Goal: Use online tool/utility: Utilize a website feature to perform a specific function

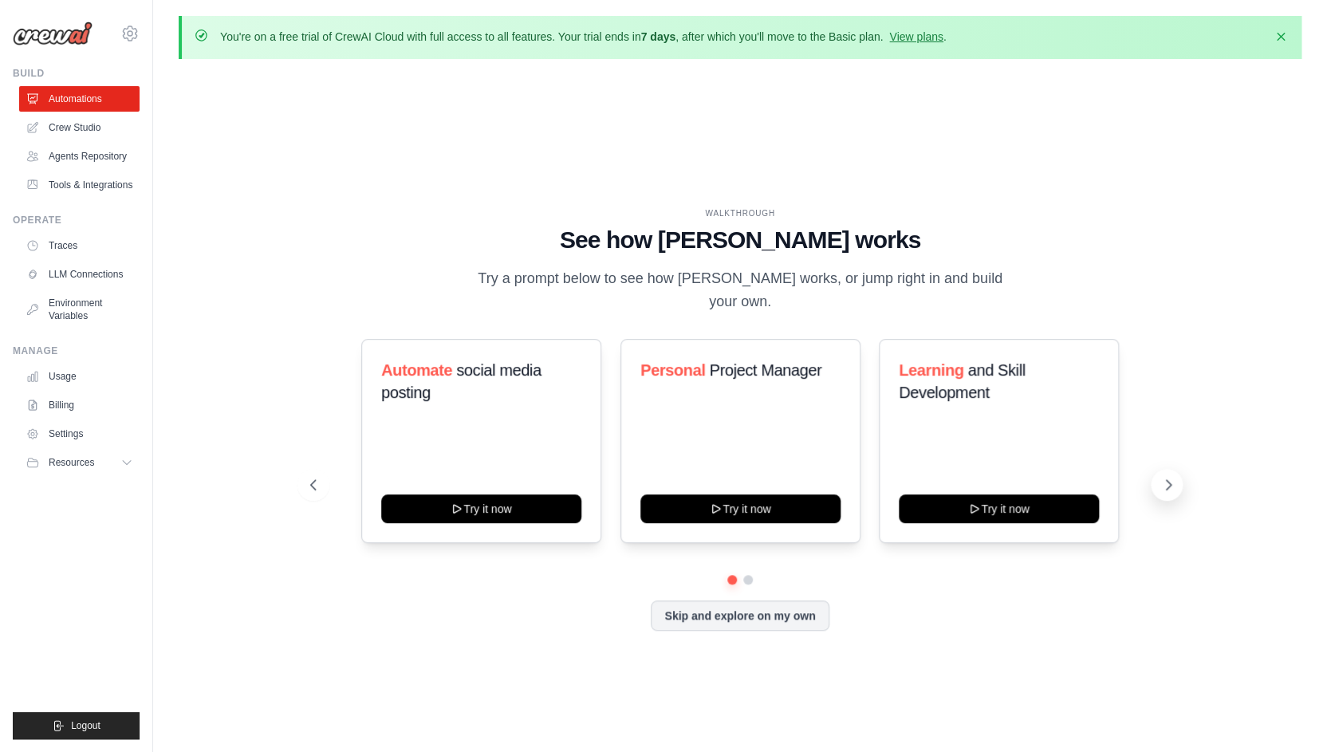
click at [1164, 477] on icon at bounding box center [1168, 485] width 16 height 16
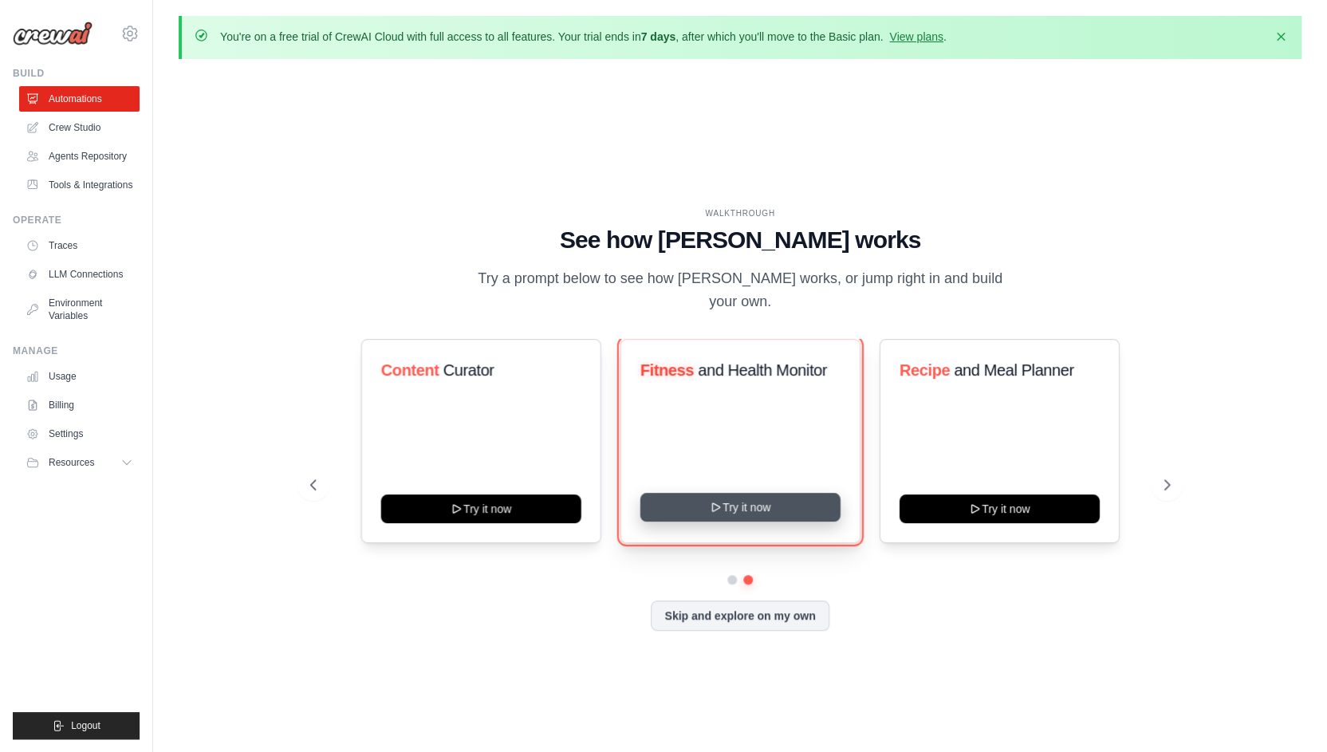
click at [720, 504] on button "Try it now" at bounding box center [740, 507] width 200 height 29
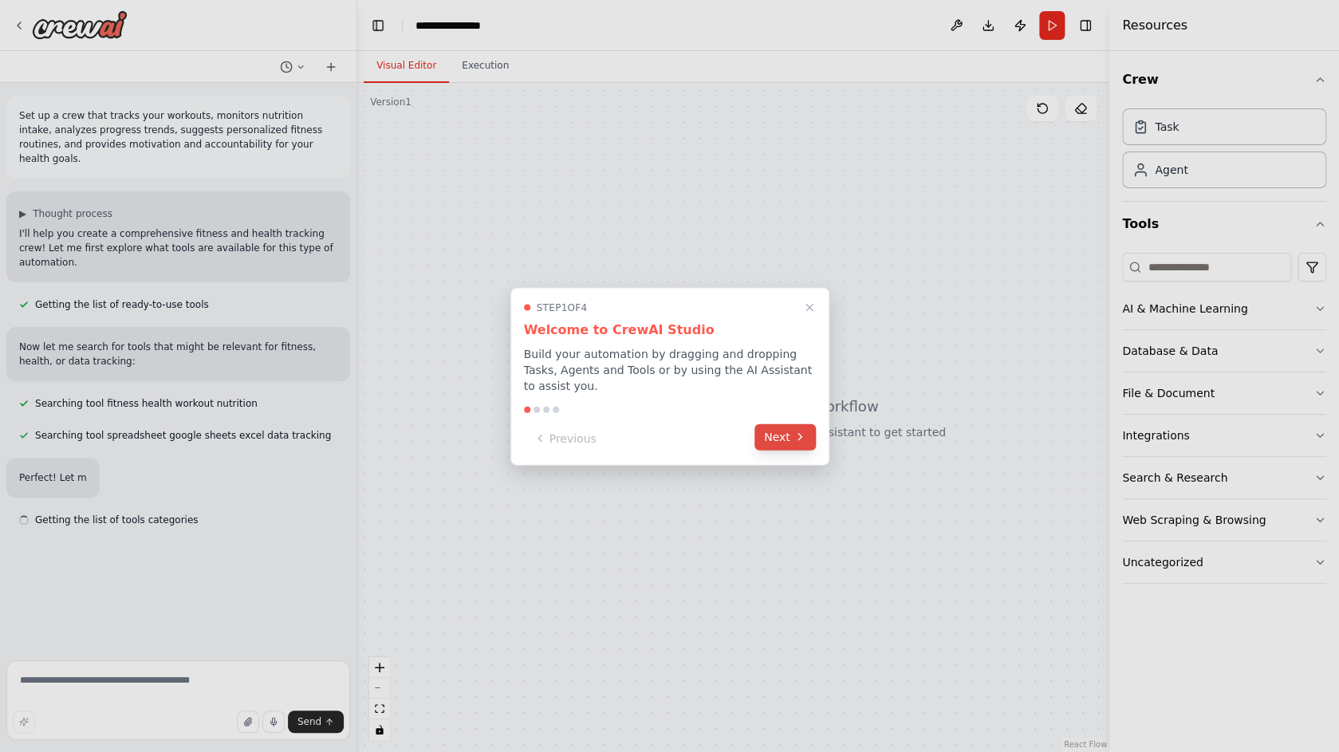
click at [772, 435] on button "Next" at bounding box center [784, 436] width 61 height 26
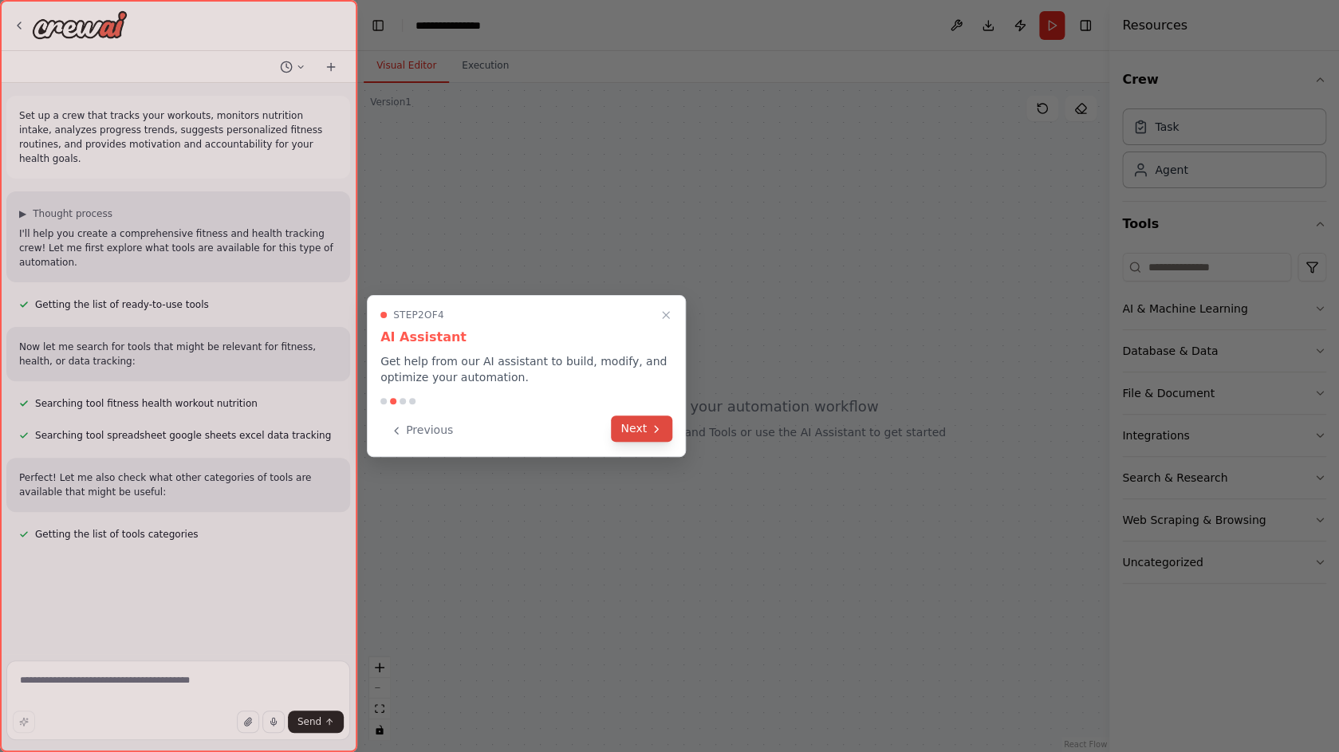
click at [658, 425] on icon at bounding box center [656, 429] width 13 height 13
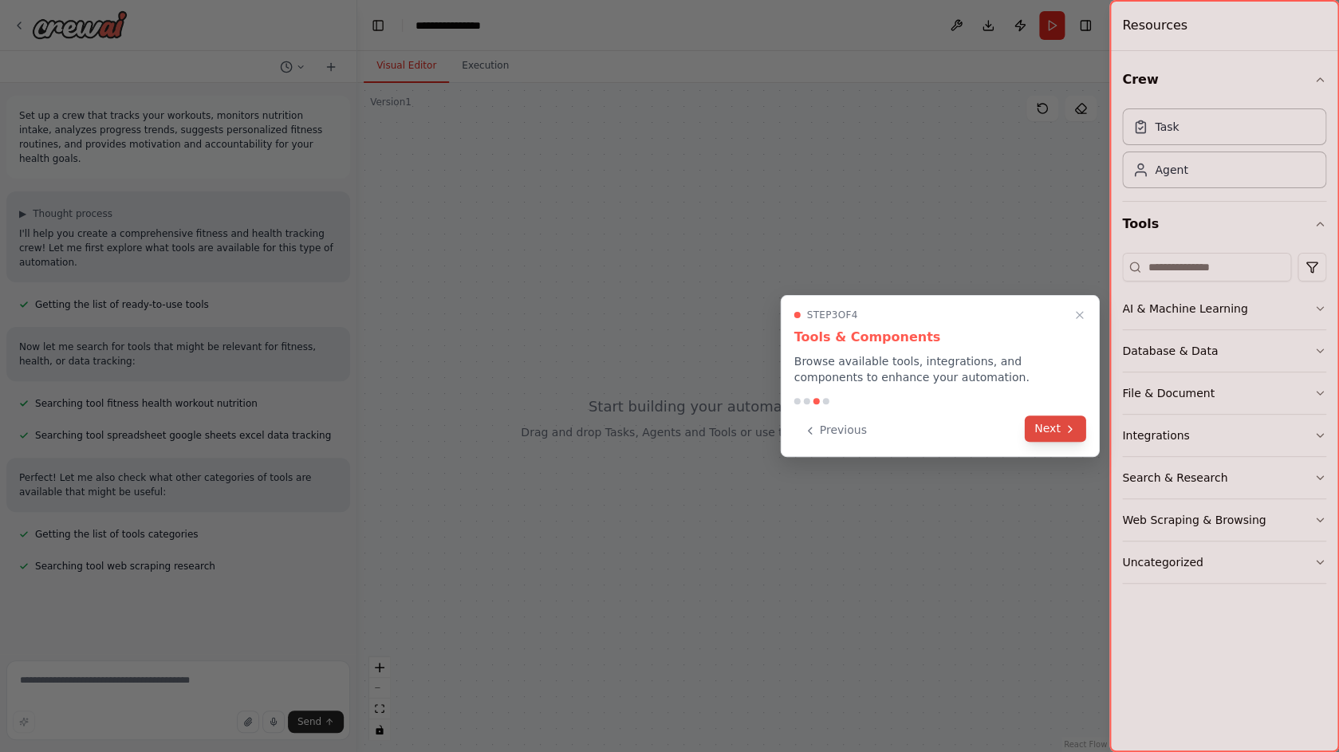
click at [1063, 430] on button "Next" at bounding box center [1055, 428] width 61 height 26
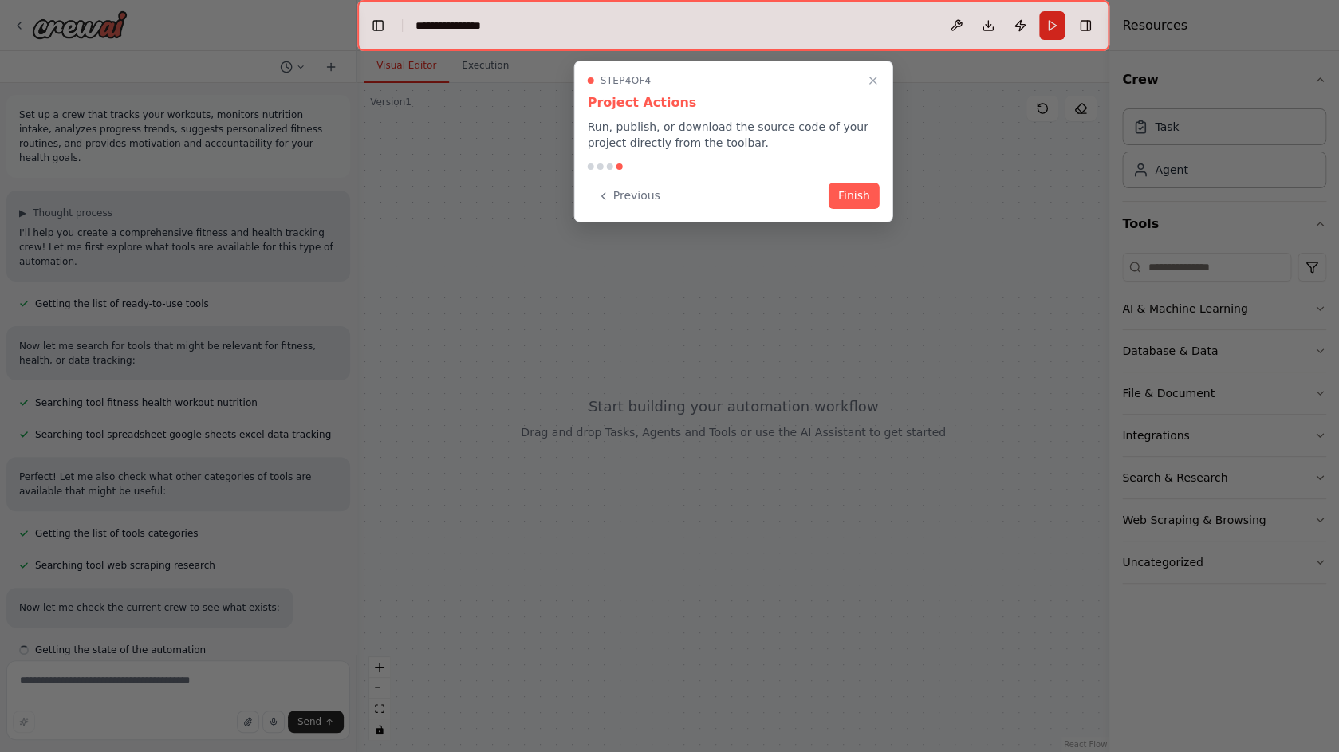
scroll to position [2, 0]
click at [871, 198] on button "Finish" at bounding box center [853, 194] width 51 height 26
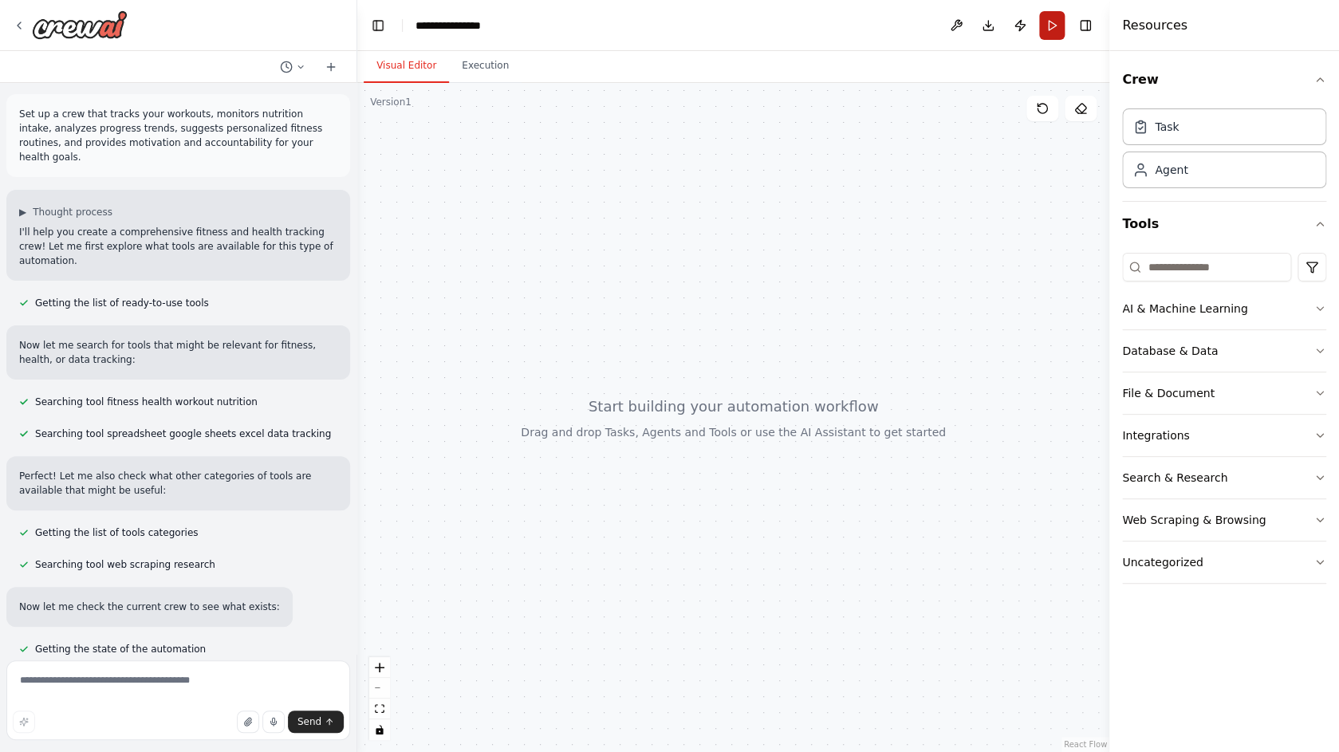
click at [1056, 37] on button "Run" at bounding box center [1052, 25] width 26 height 29
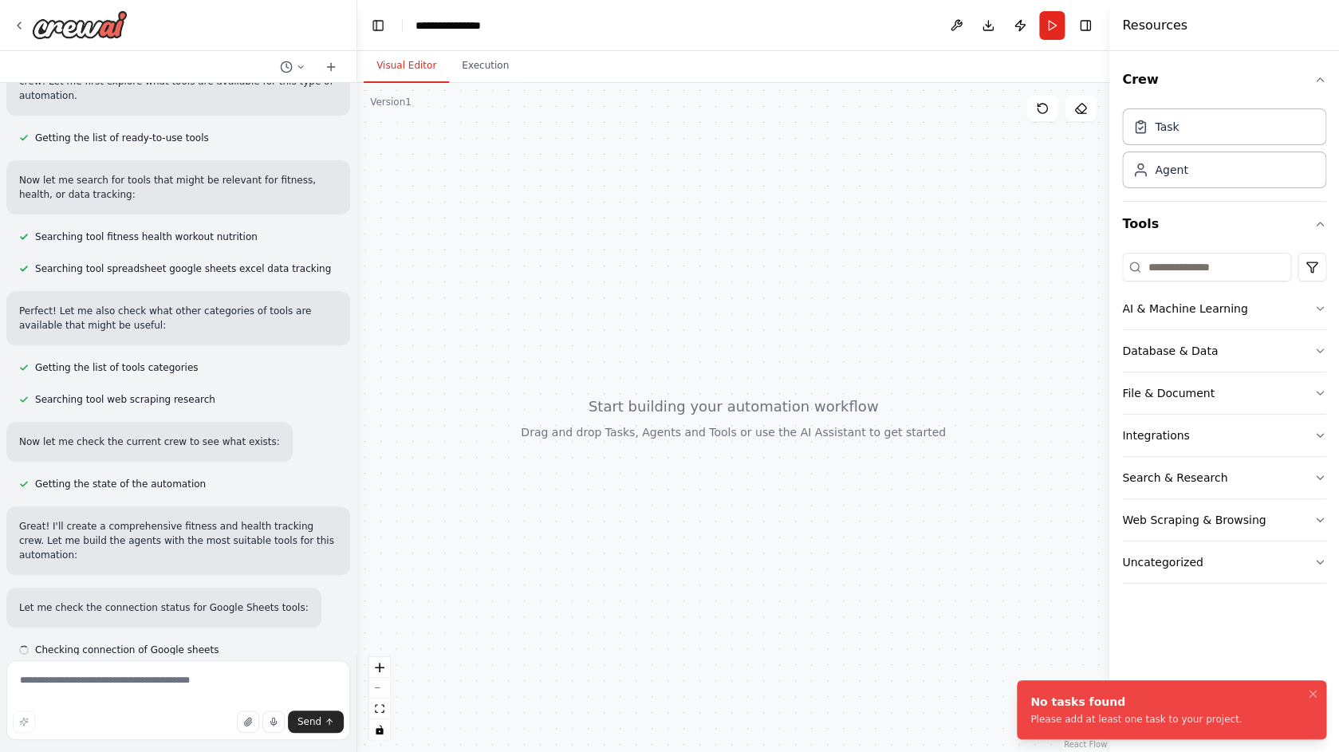
scroll to position [167, 0]
click at [1209, 307] on div "AI & Machine Learning" at bounding box center [1184, 309] width 125 height 16
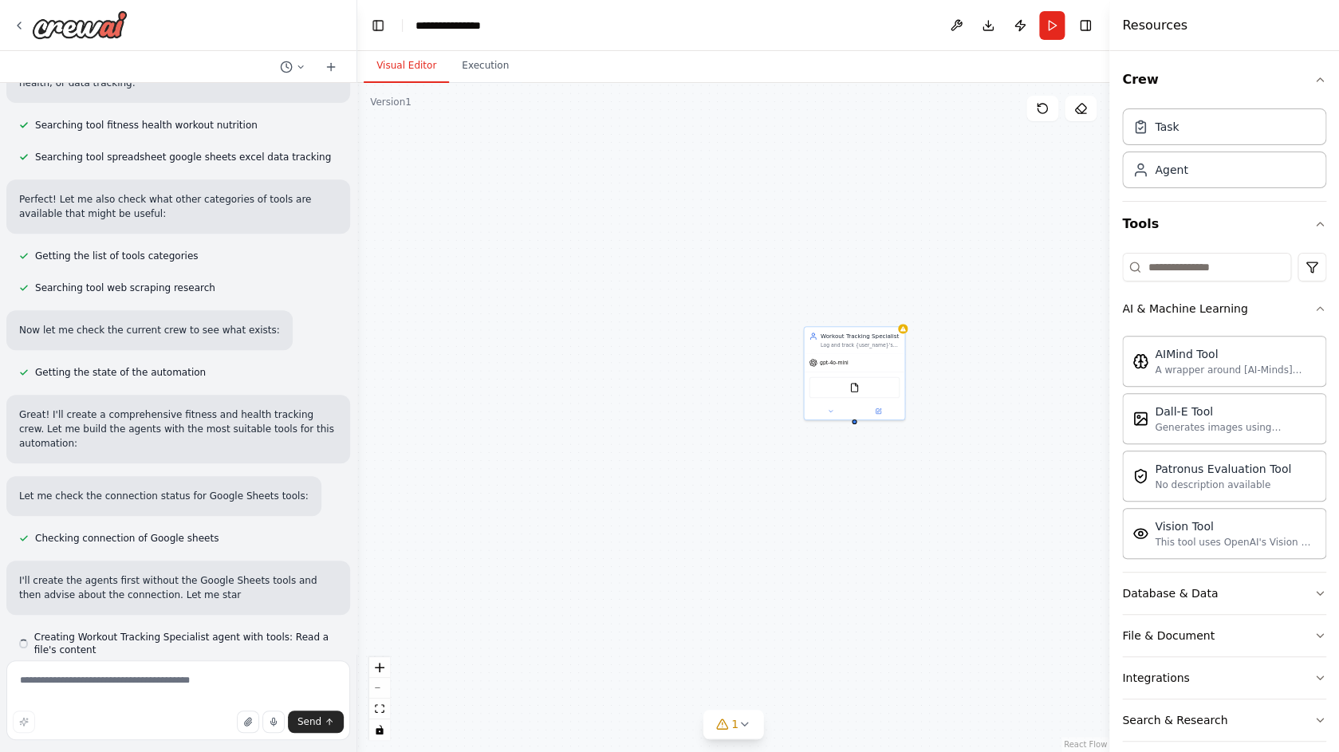
scroll to position [279, 0]
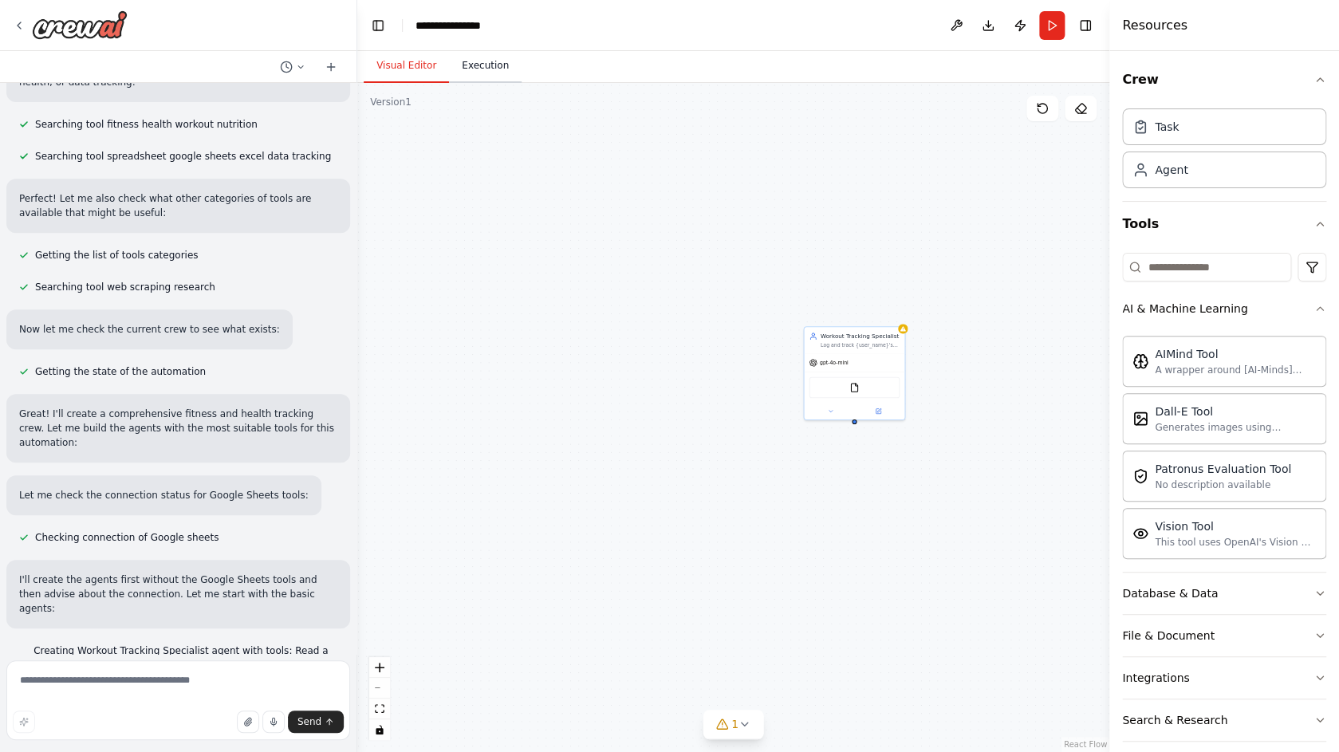
click at [497, 62] on button "Execution" at bounding box center [485, 65] width 73 height 33
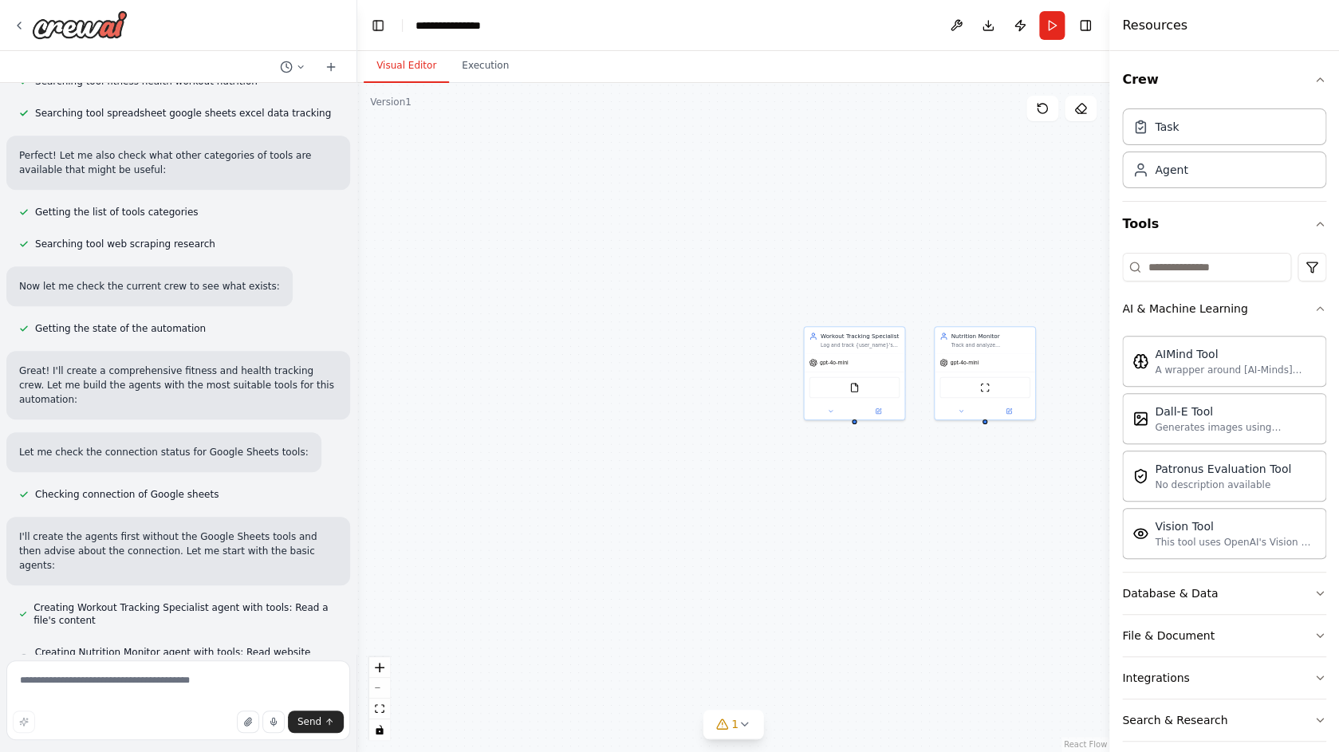
click at [423, 69] on button "Visual Editor" at bounding box center [406, 65] width 85 height 33
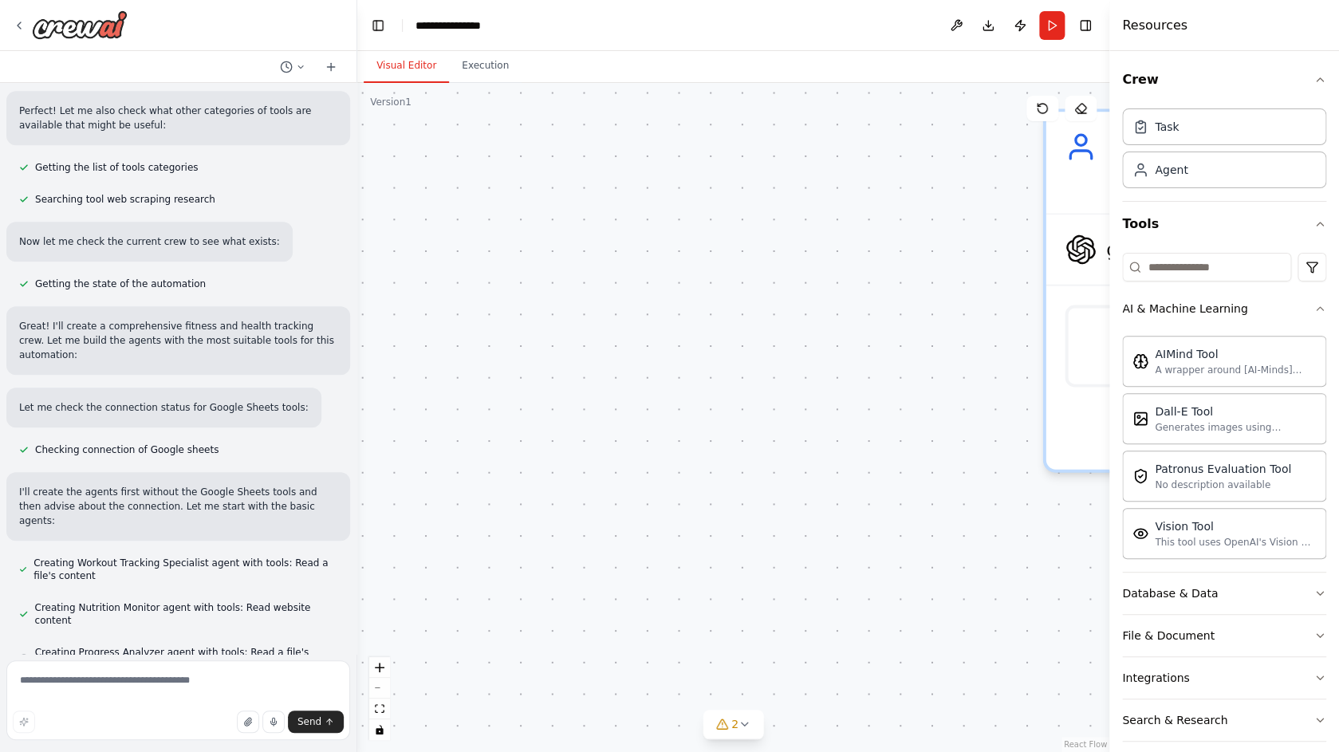
scroll to position [368, 0]
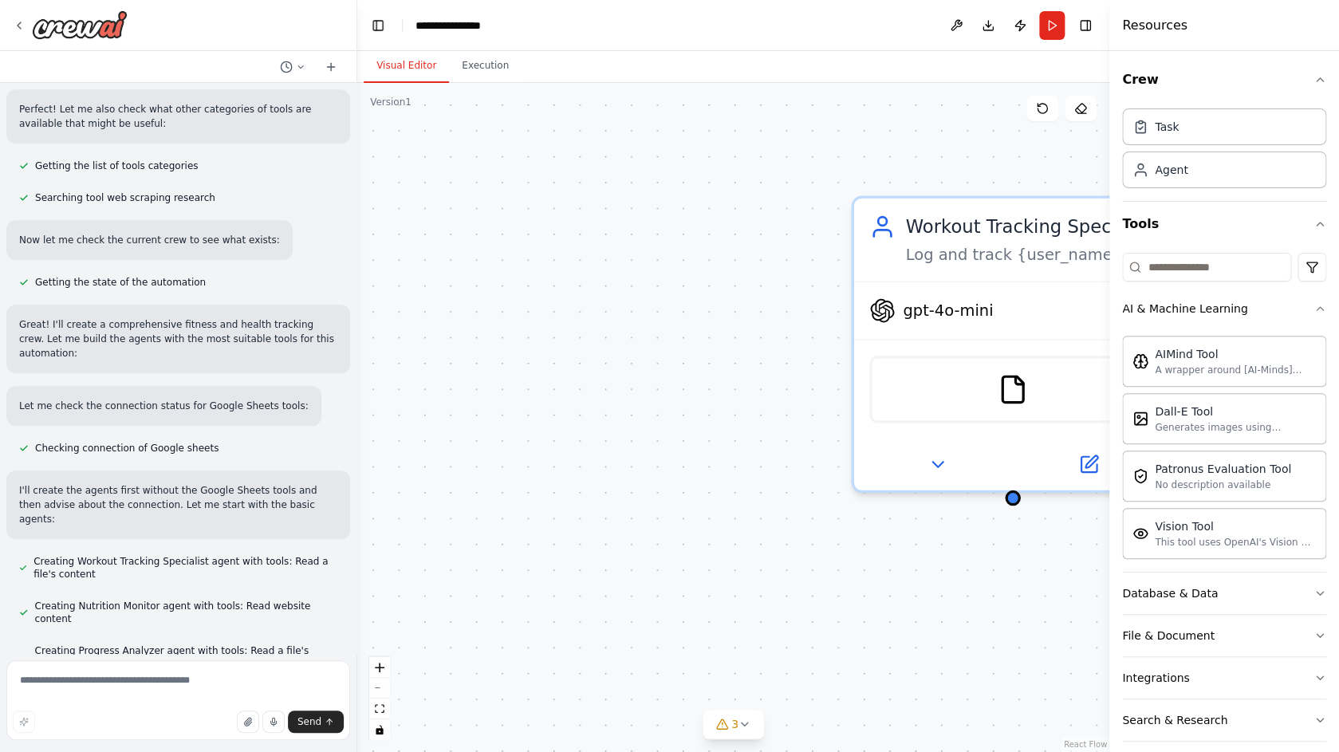
drag, startPoint x: 1034, startPoint y: 614, endPoint x: 578, endPoint y: 712, distance: 466.5
click at [578, 712] on div "Workout Tracking Specialist Log and track {user_name}'s workouts, exercise rout…" at bounding box center [733, 417] width 752 height 669
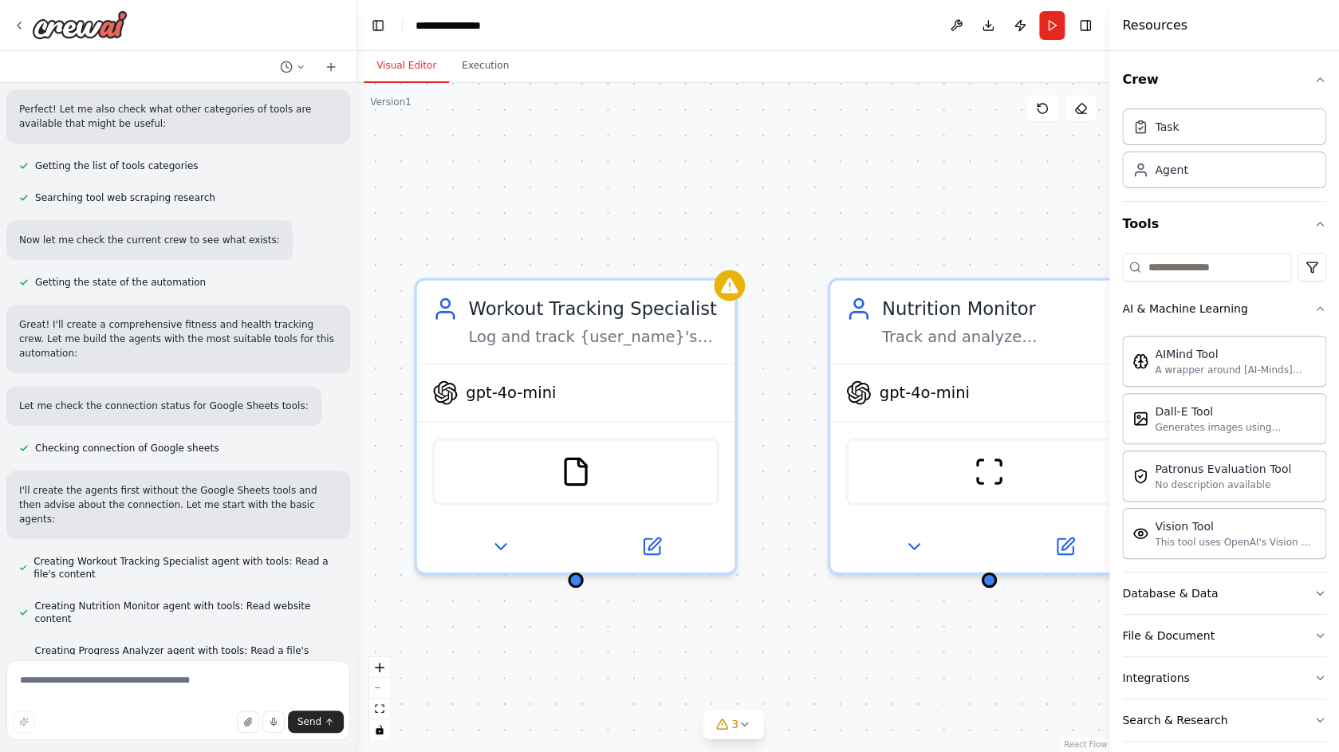
drag, startPoint x: 966, startPoint y: 615, endPoint x: 821, endPoint y: 616, distance: 144.3
click at [821, 616] on div "Workout Tracking Specialist Log and track {user_name}'s workouts, exercise rout…" at bounding box center [733, 417] width 752 height 669
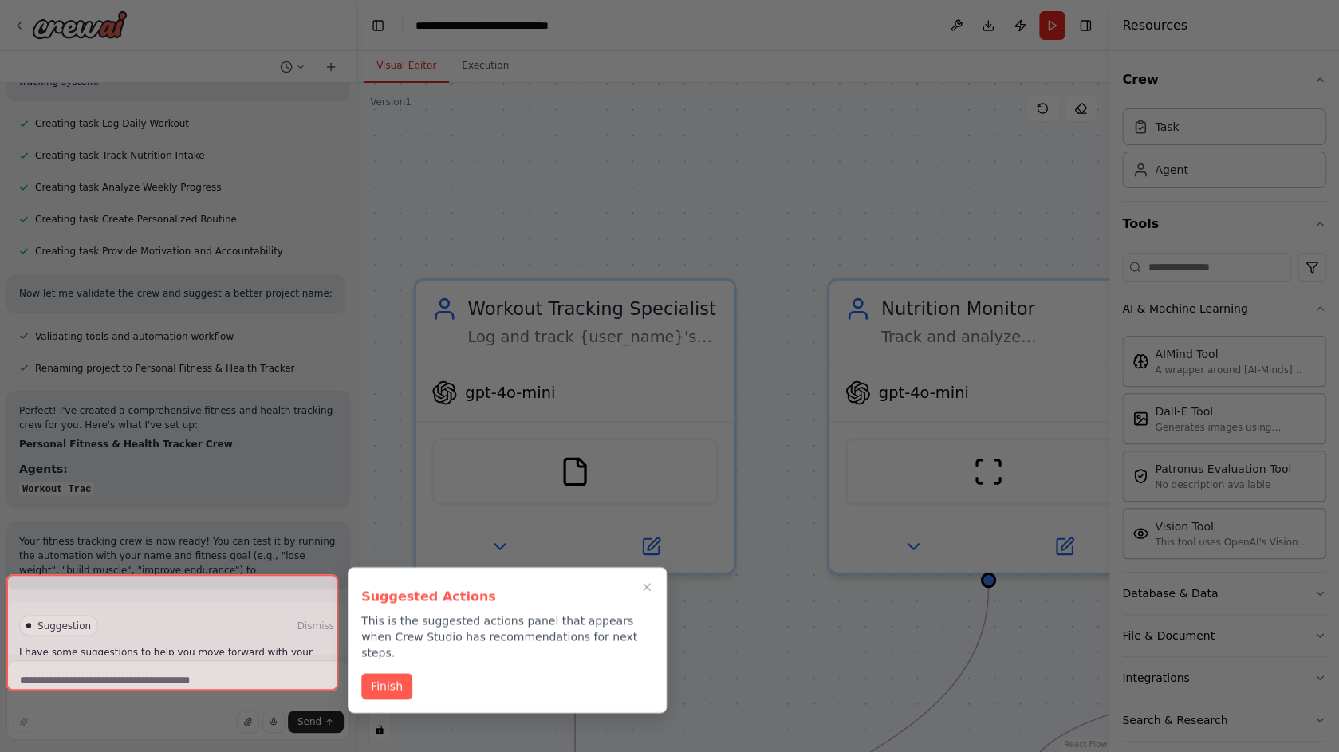
scroll to position [1084, 0]
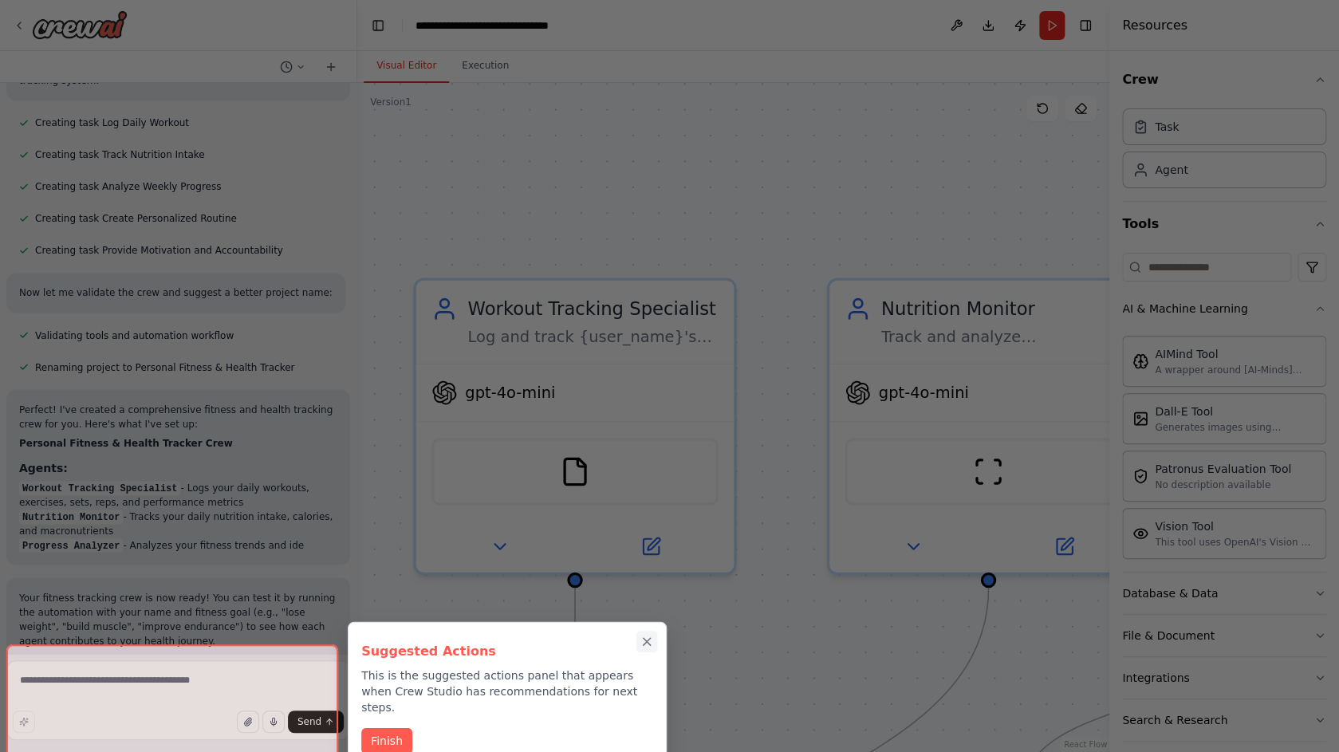
click at [647, 641] on icon "Close walkthrough" at bounding box center [646, 641] width 7 height 7
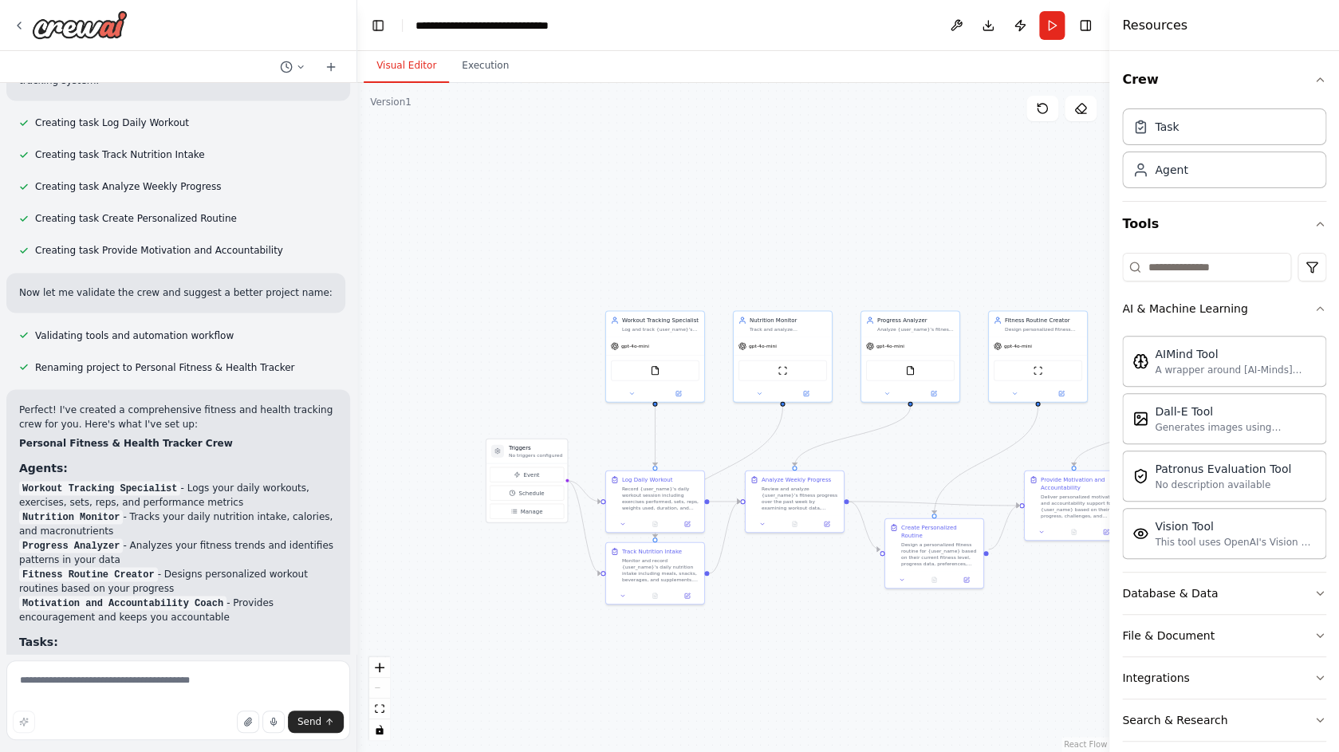
drag, startPoint x: 501, startPoint y: 479, endPoint x: 503, endPoint y: 151, distance: 328.5
click at [503, 151] on div ".deletable-edge-delete-btn { width: 20px; height: 20px; border: 0px solid #ffff…" at bounding box center [733, 417] width 752 height 669
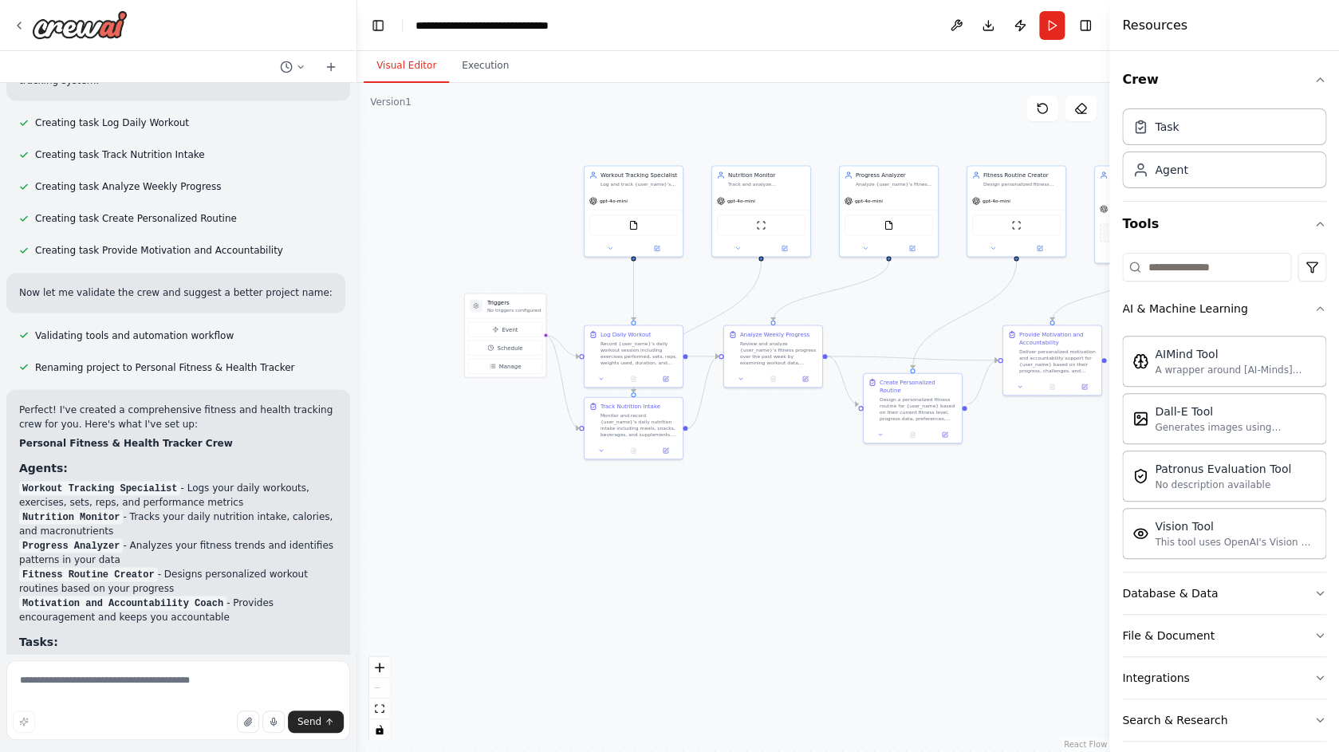
drag, startPoint x: 844, startPoint y: 496, endPoint x: 711, endPoint y: 580, distance: 156.6
click at [713, 580] on div ".deletable-edge-delete-btn { width: 20px; height: 20px; border: 0px solid #ffff…" at bounding box center [733, 417] width 752 height 669
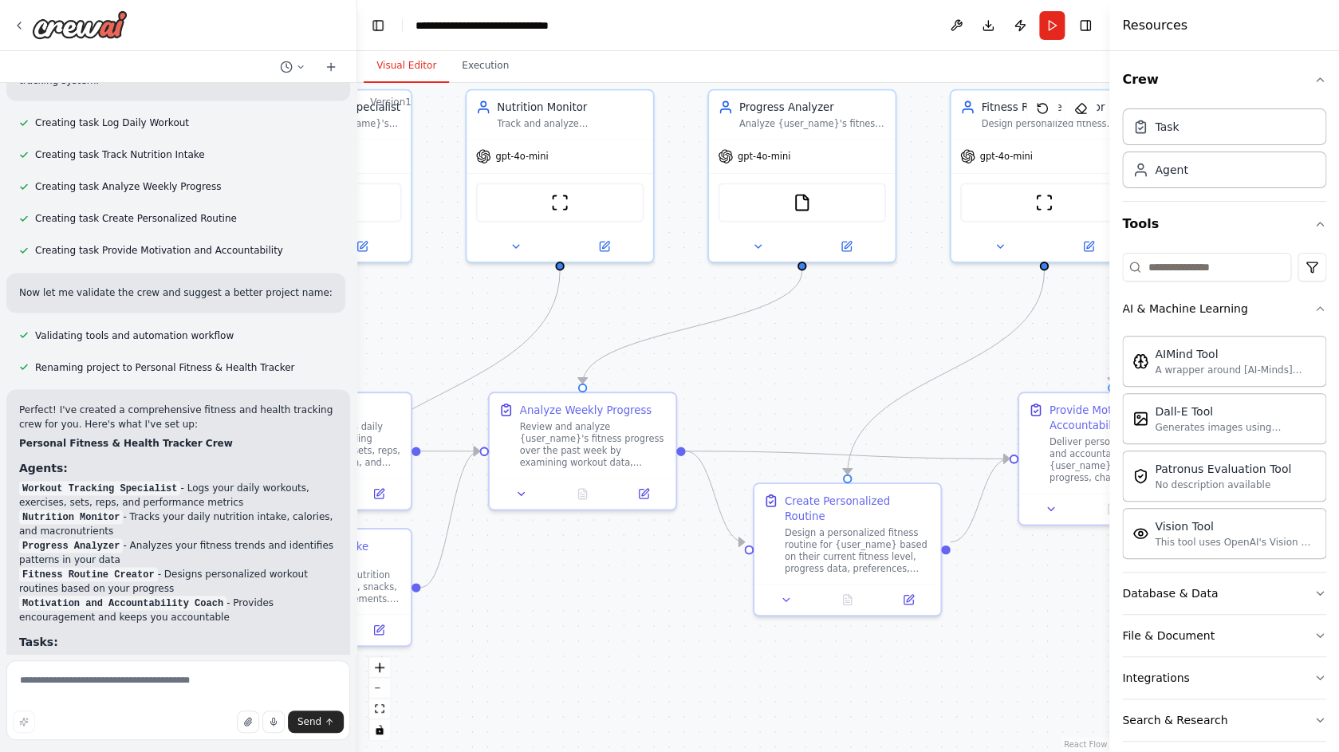
click at [1064, 2] on header "**********" at bounding box center [733, 25] width 752 height 51
click at [1057, 30] on button "Run" at bounding box center [1052, 25] width 26 height 29
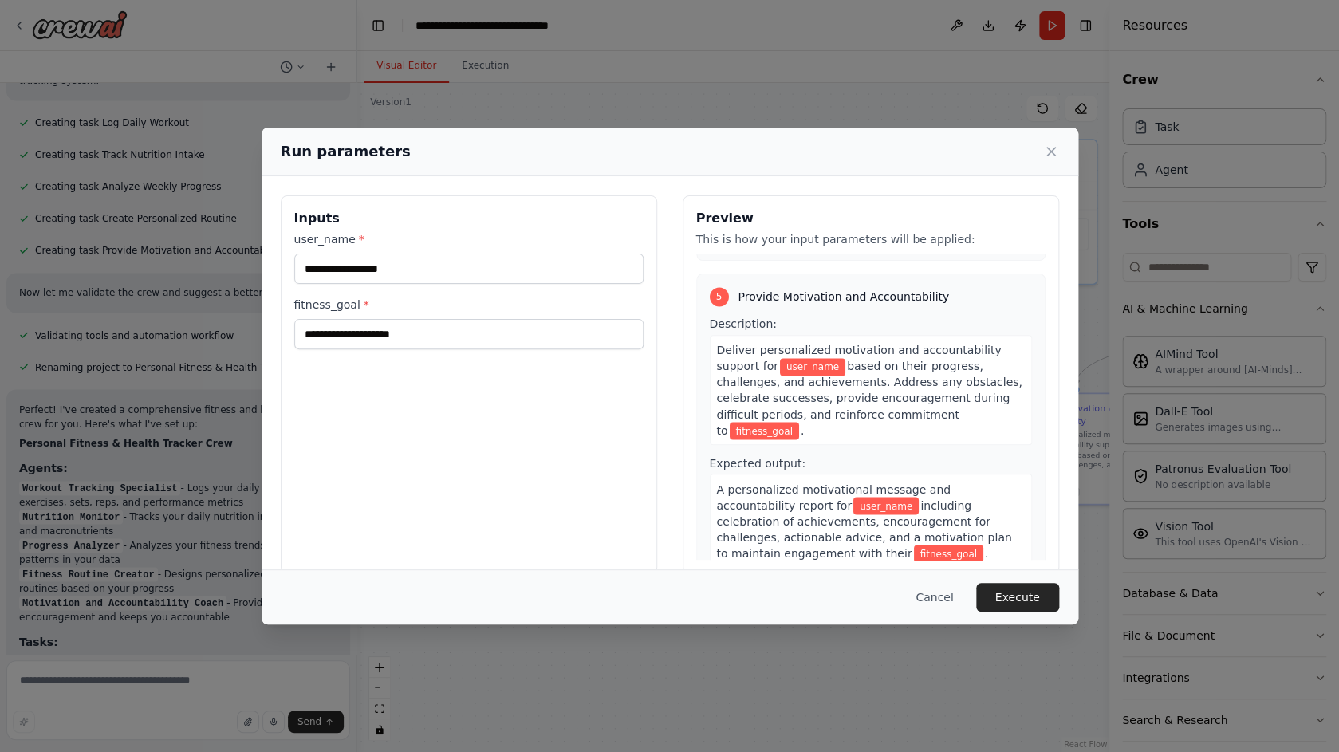
scroll to position [1204, 0]
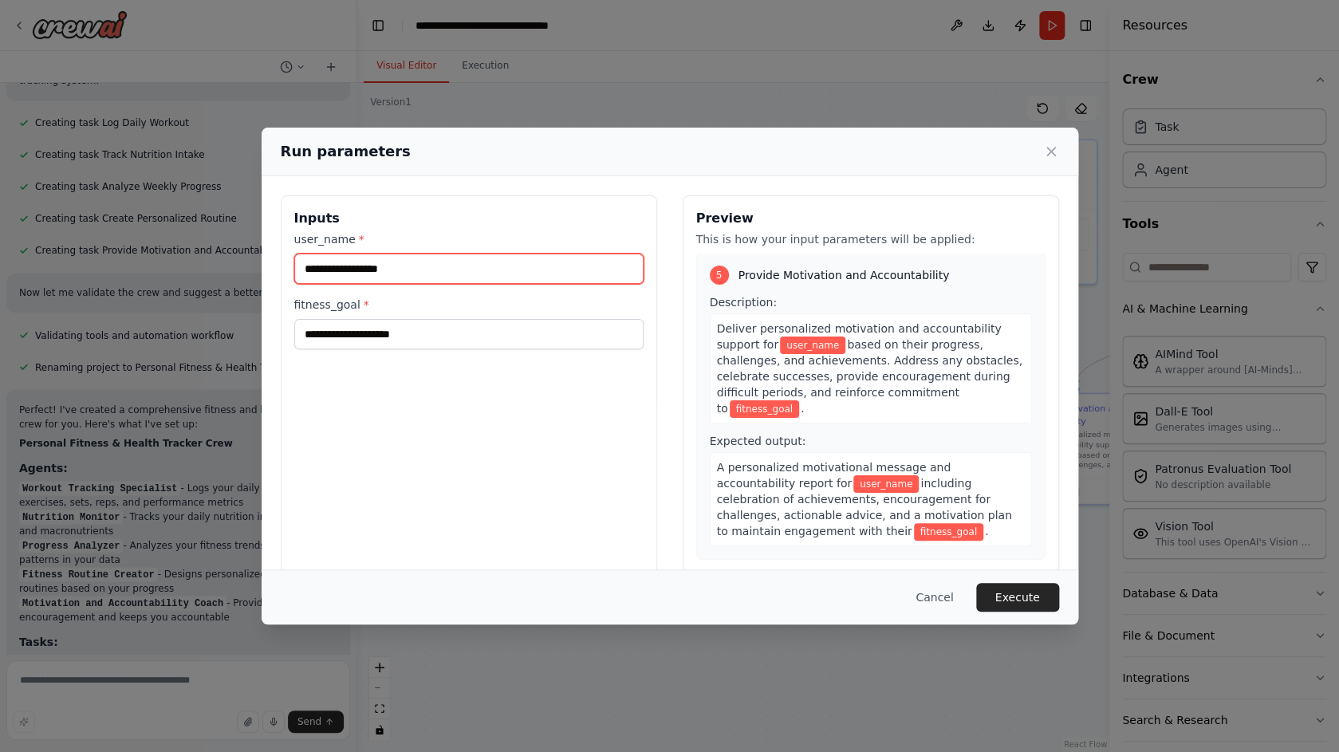
click at [548, 277] on input "user_name *" at bounding box center [468, 269] width 349 height 30
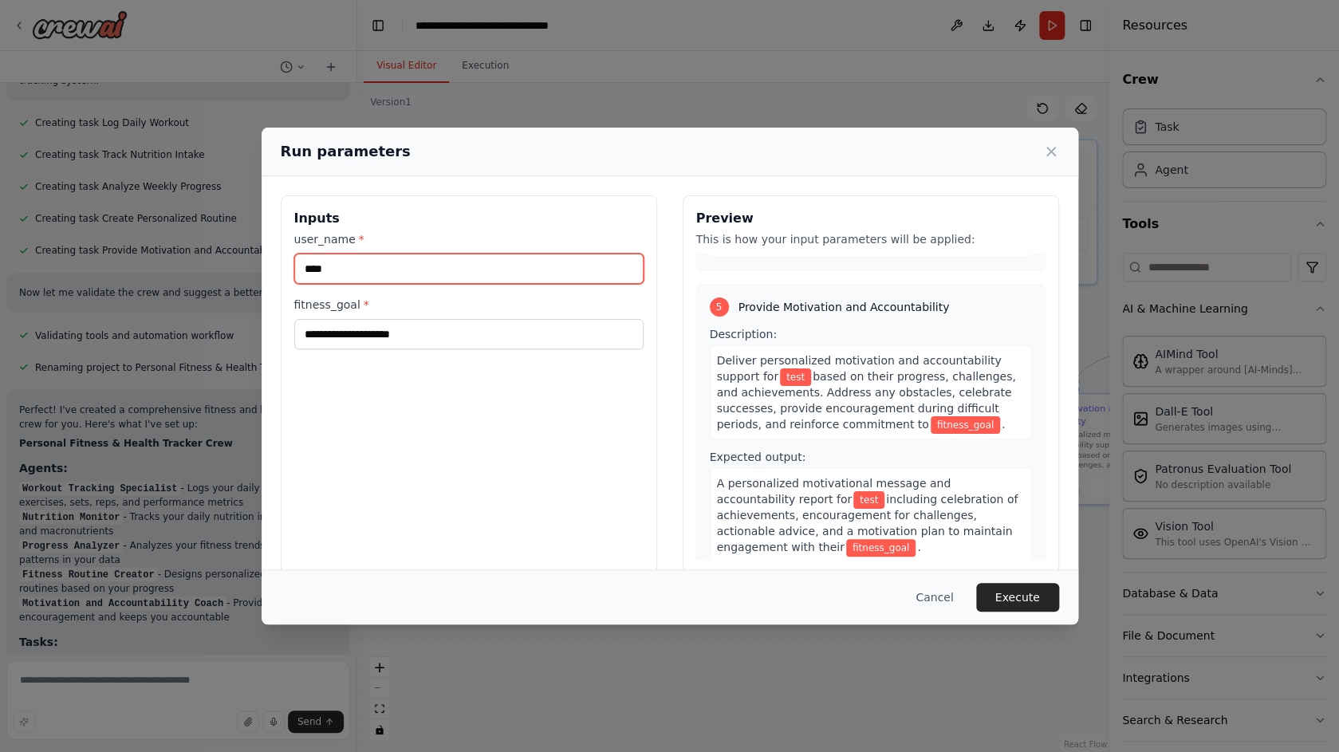
type input "****"
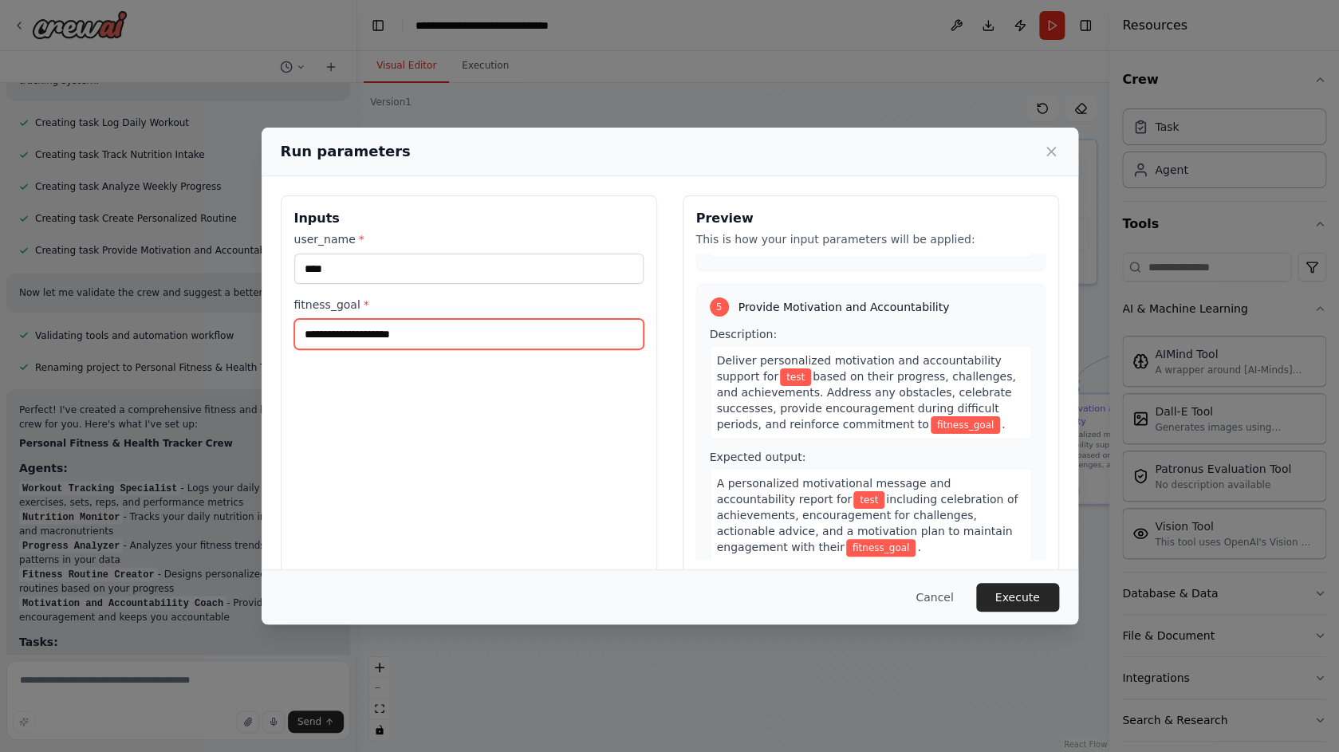
type input "*"
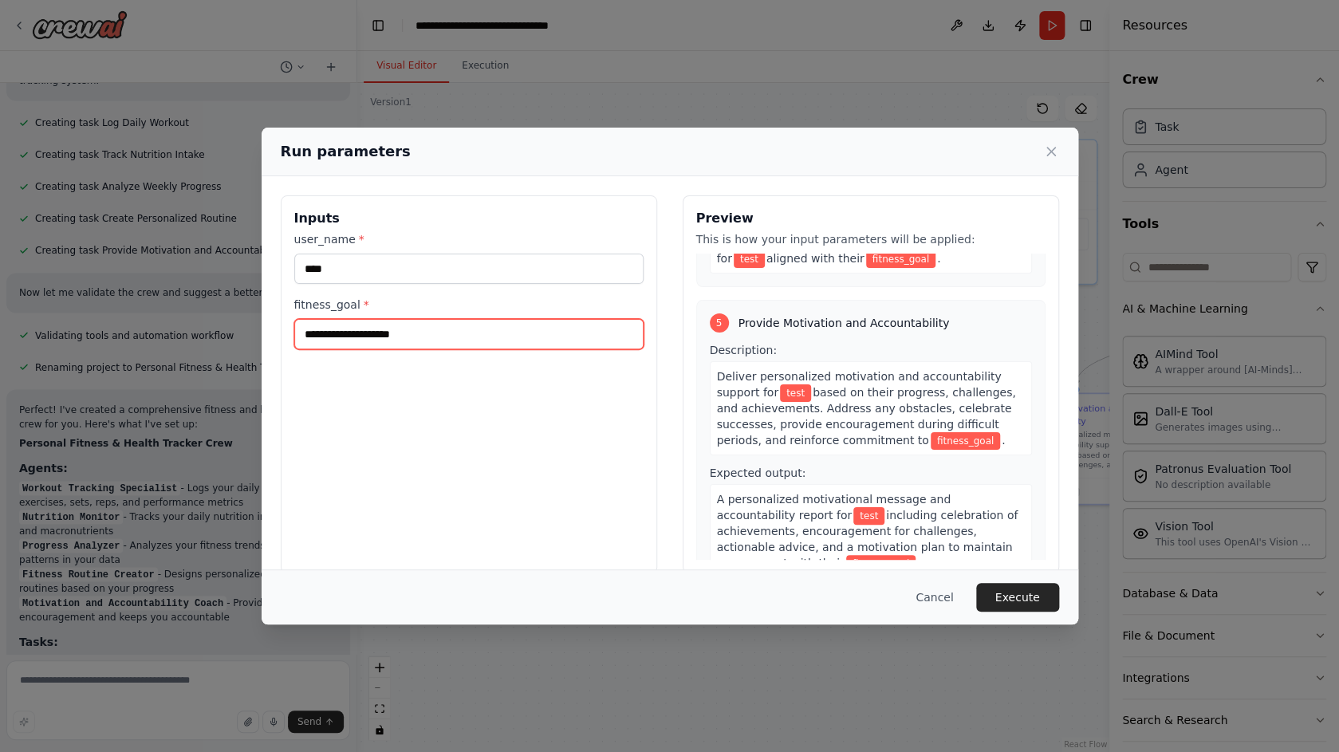
type input "*"
type input "******"
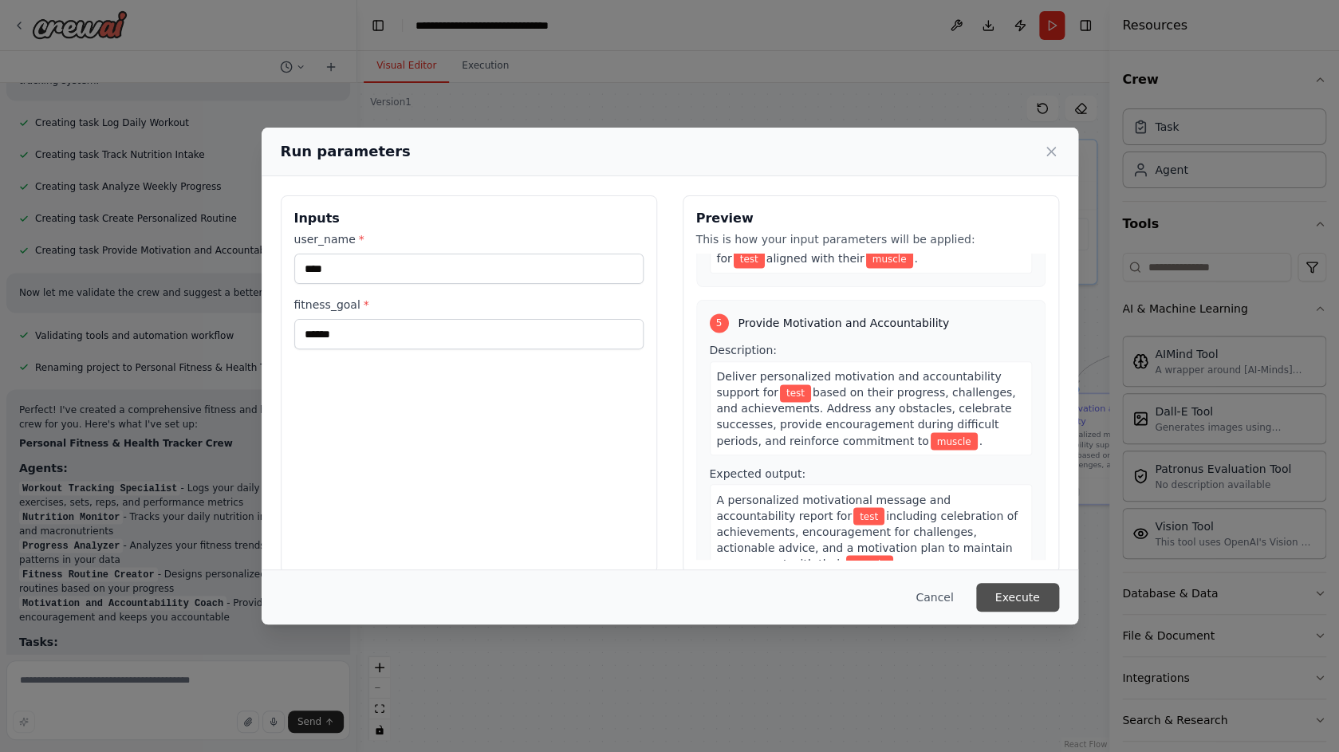
click at [1024, 599] on button "Execute" at bounding box center [1017, 597] width 83 height 29
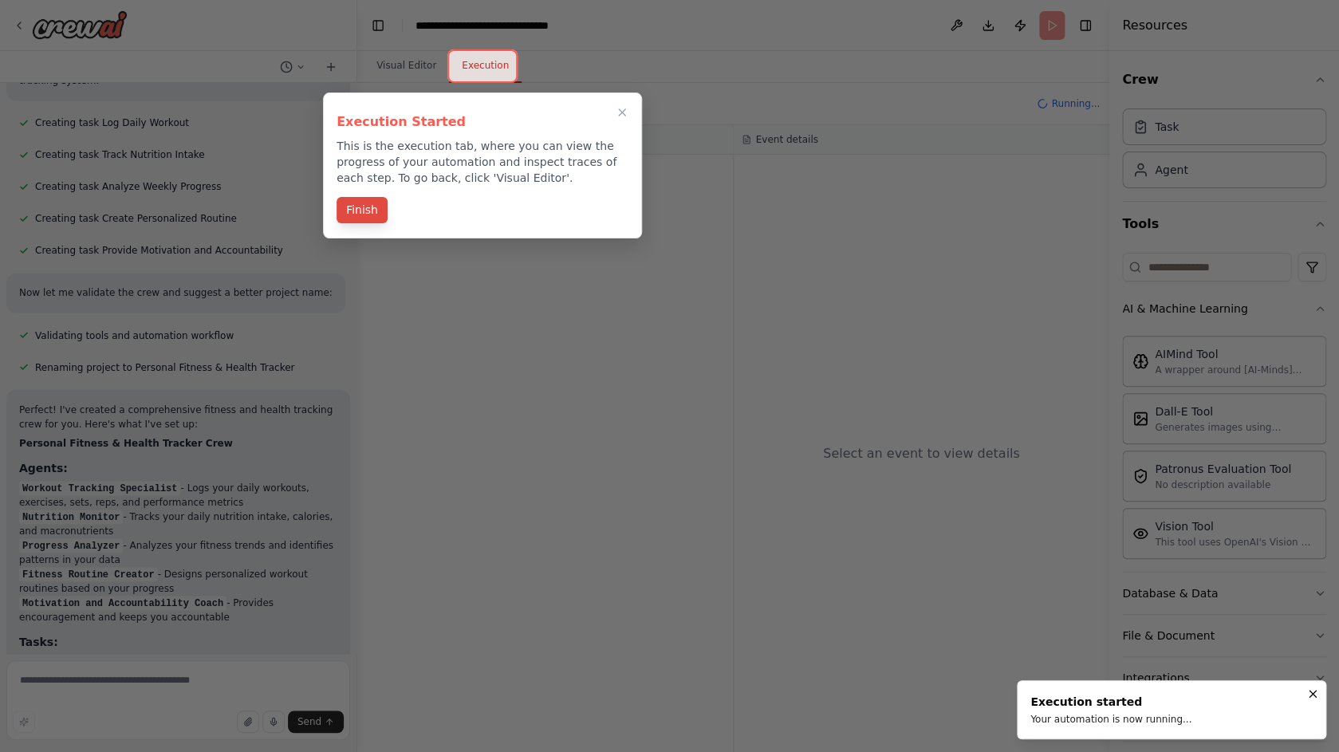
click at [360, 209] on button "Finish" at bounding box center [361, 210] width 51 height 26
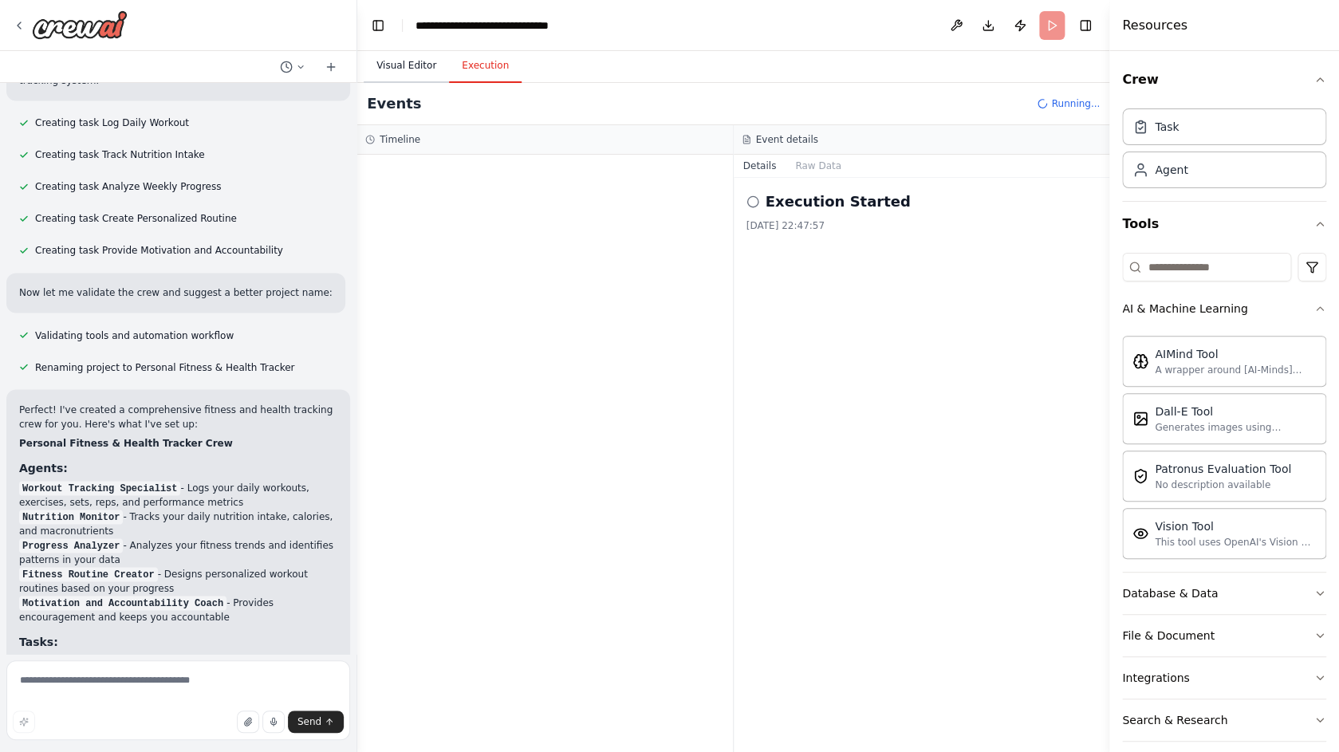
click at [424, 61] on button "Visual Editor" at bounding box center [406, 65] width 85 height 33
click at [478, 69] on button "Execution" at bounding box center [485, 65] width 73 height 33
click at [386, 85] on div "Events Running..." at bounding box center [733, 104] width 752 height 42
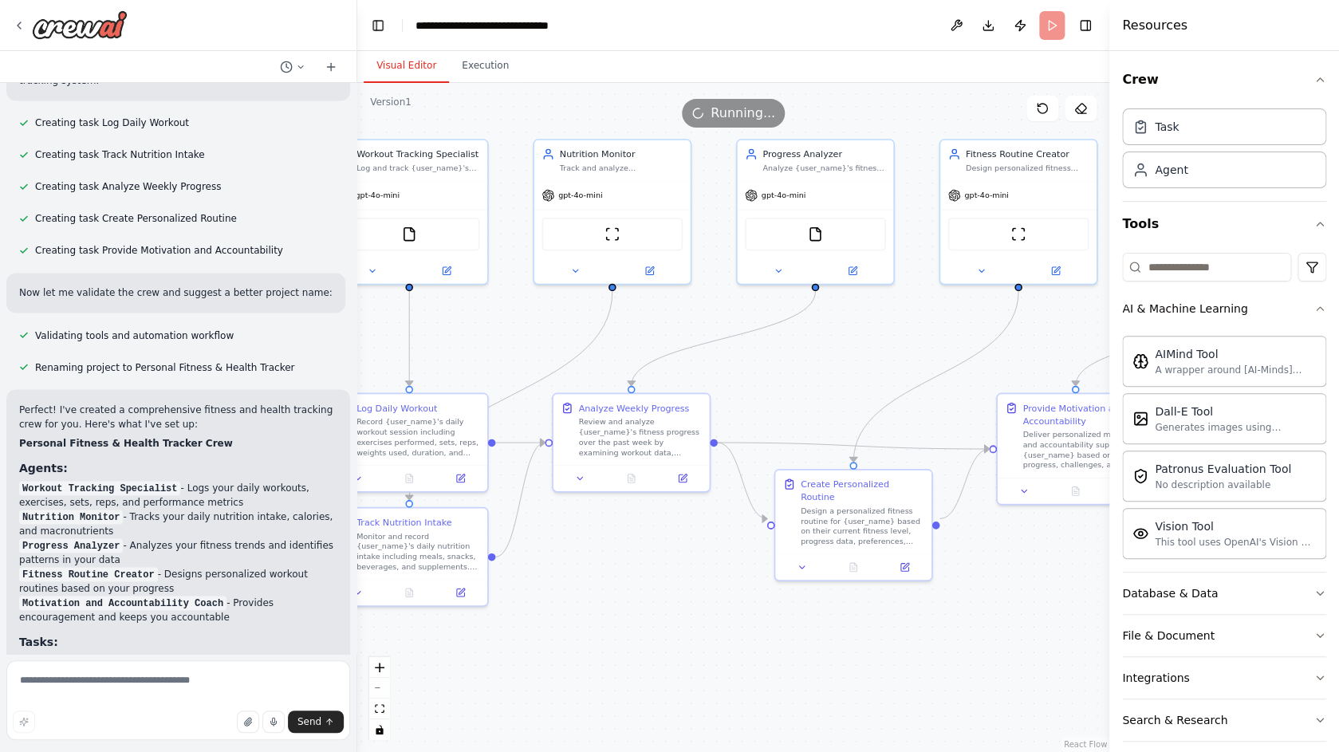
click at [411, 65] on button "Visual Editor" at bounding box center [406, 65] width 85 height 33
click at [575, 187] on div "gpt-4o-mini" at bounding box center [571, 193] width 61 height 13
click at [600, 194] on span "gpt-4o-mini" at bounding box center [580, 192] width 45 height 10
click at [585, 198] on span "gpt-4o-mini" at bounding box center [580, 192] width 45 height 10
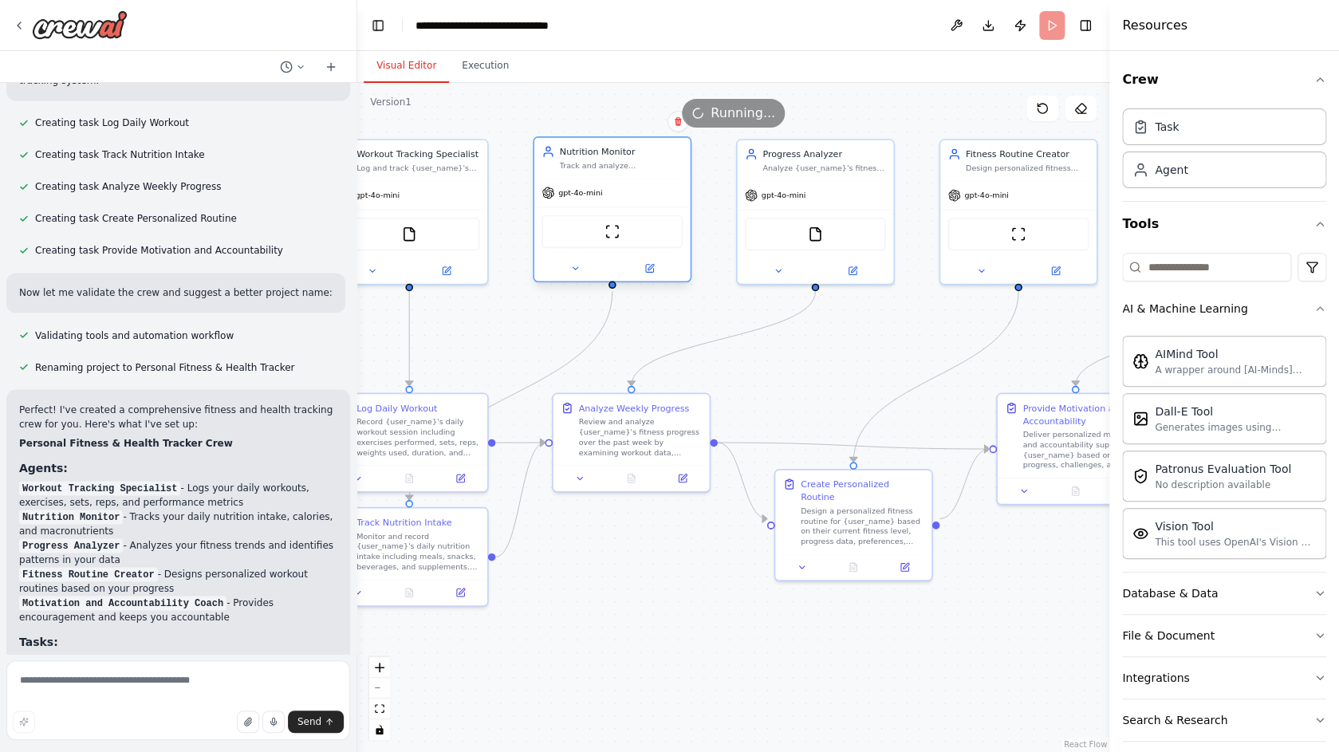
click at [585, 198] on span "gpt-4o-mini" at bounding box center [580, 192] width 45 height 10
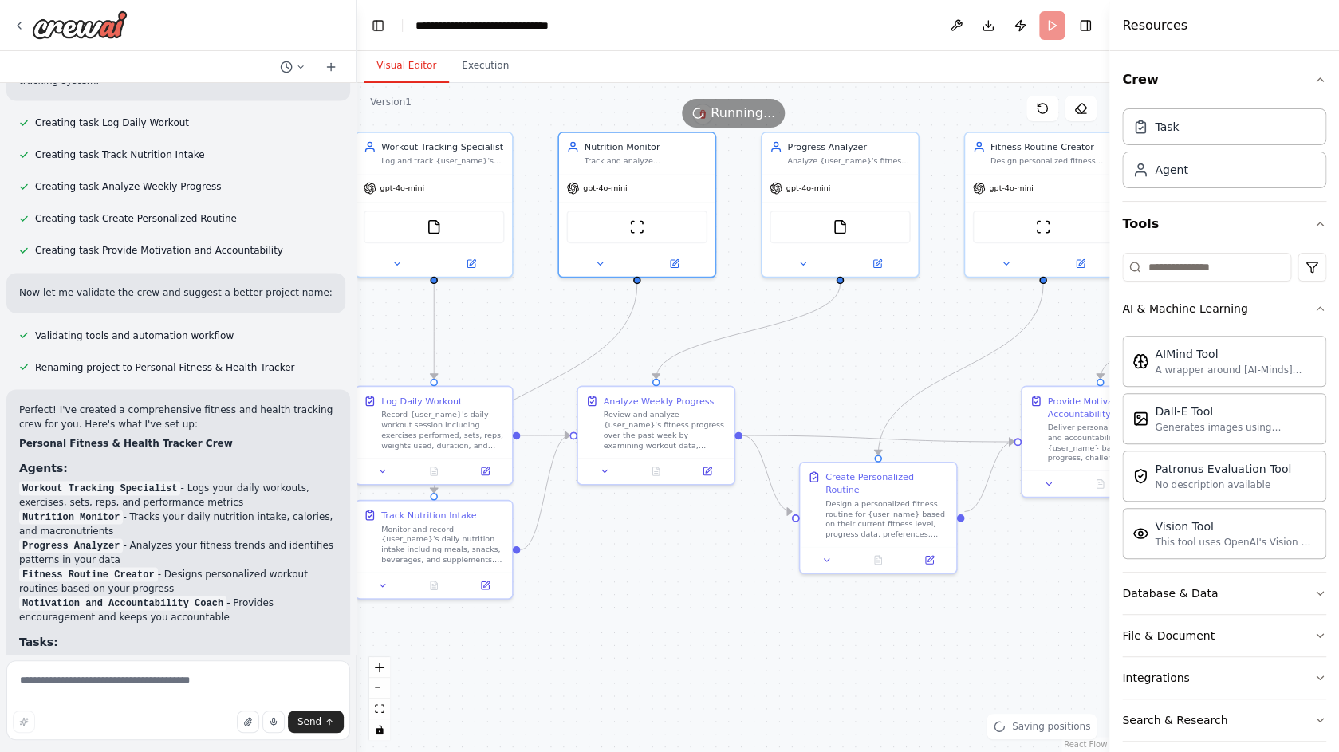
drag, startPoint x: 640, startPoint y: 667, endPoint x: 839, endPoint y: 633, distance: 201.3
click at [838, 633] on div ".deletable-edge-delete-btn { width: 20px; height: 20px; border: 0px solid #ffff…" at bounding box center [733, 417] width 752 height 669
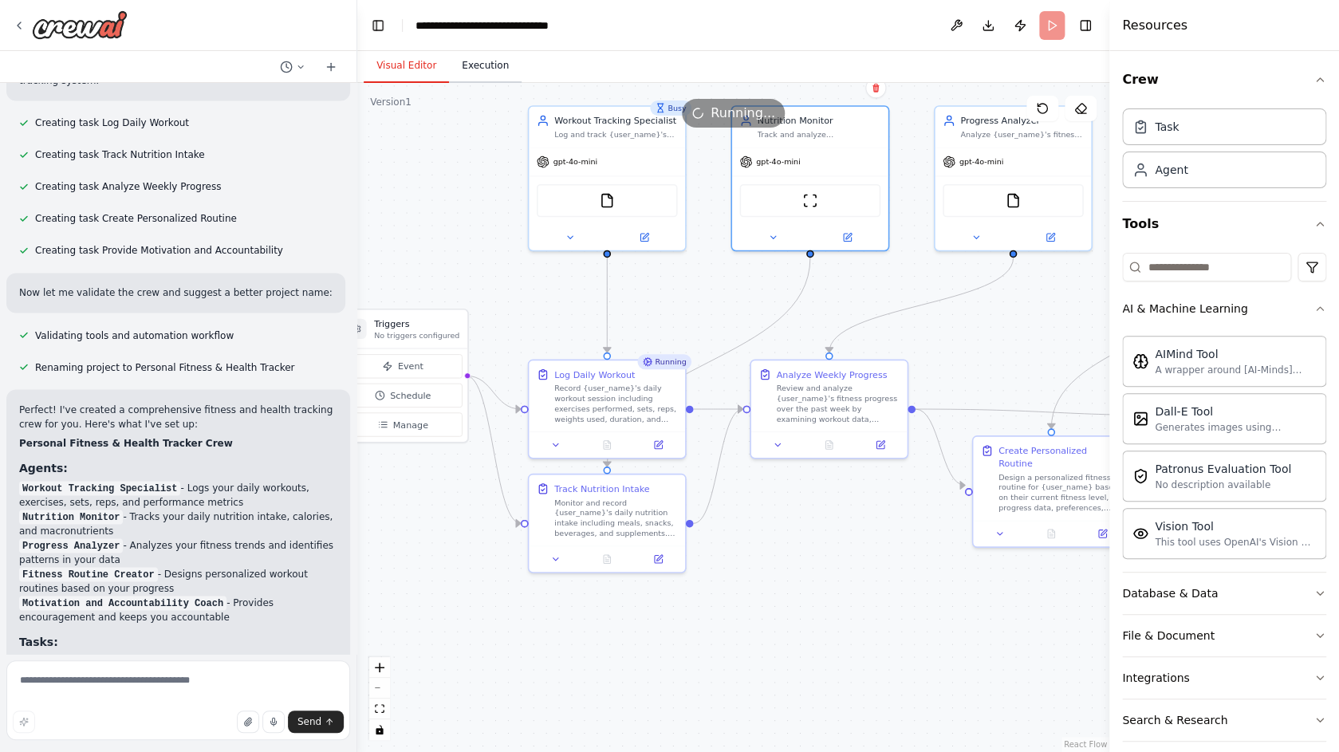
click at [501, 66] on button "Execution" at bounding box center [485, 65] width 73 height 33
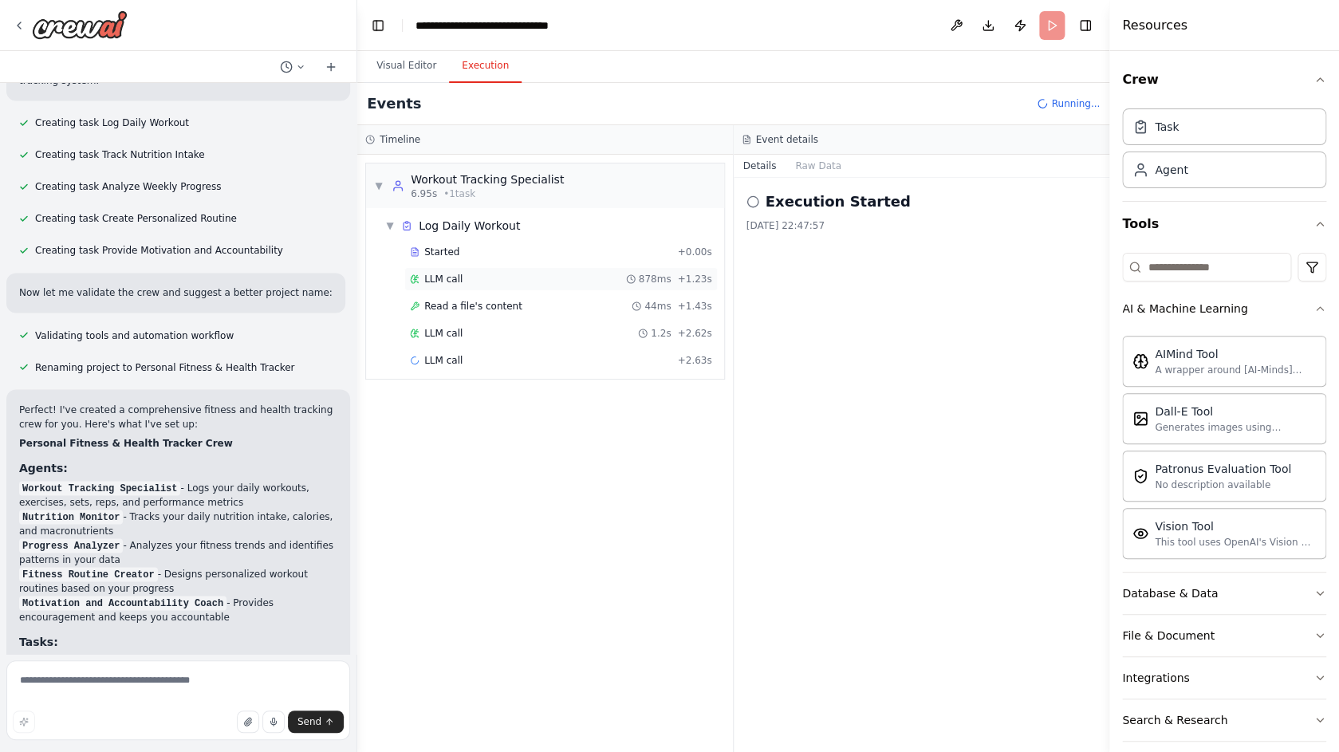
click at [534, 280] on div "LLM call 878ms + 1.23s" at bounding box center [561, 279] width 302 height 13
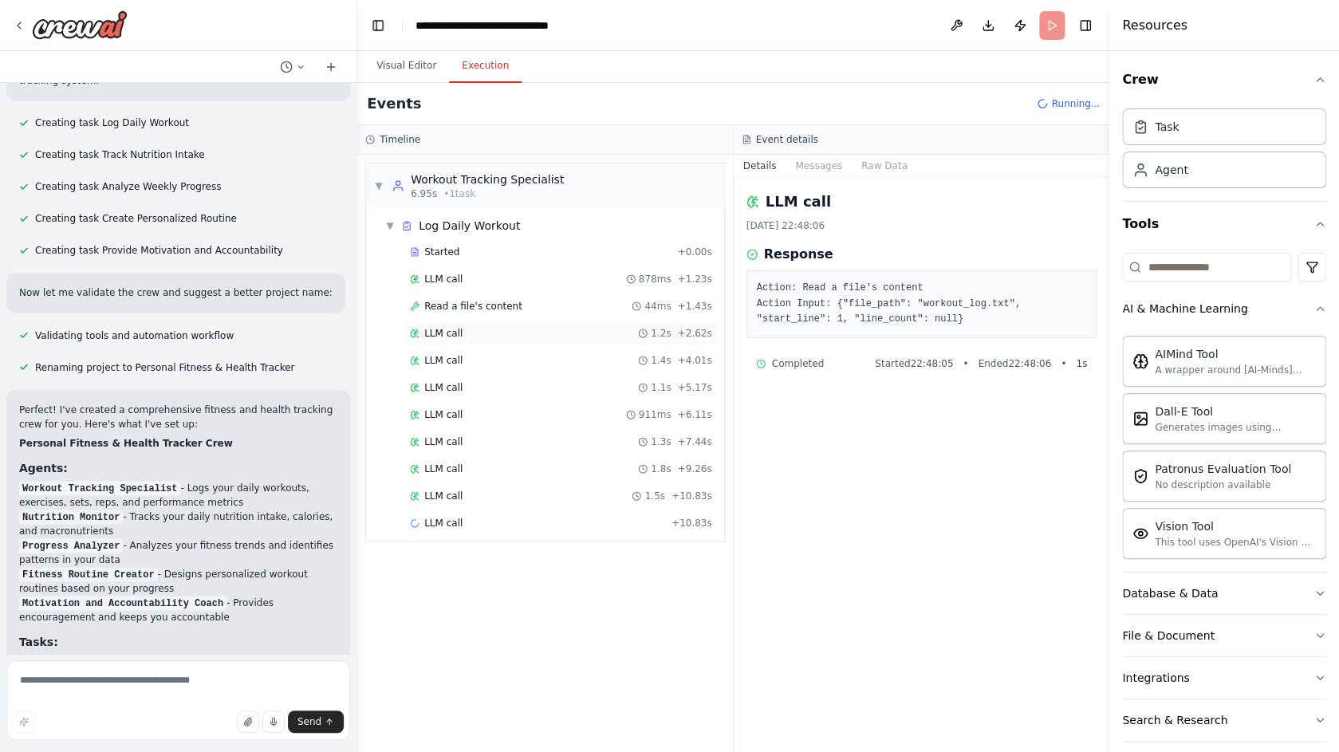
click at [523, 334] on div "LLM call 1.2s + 2.62s" at bounding box center [561, 333] width 302 height 13
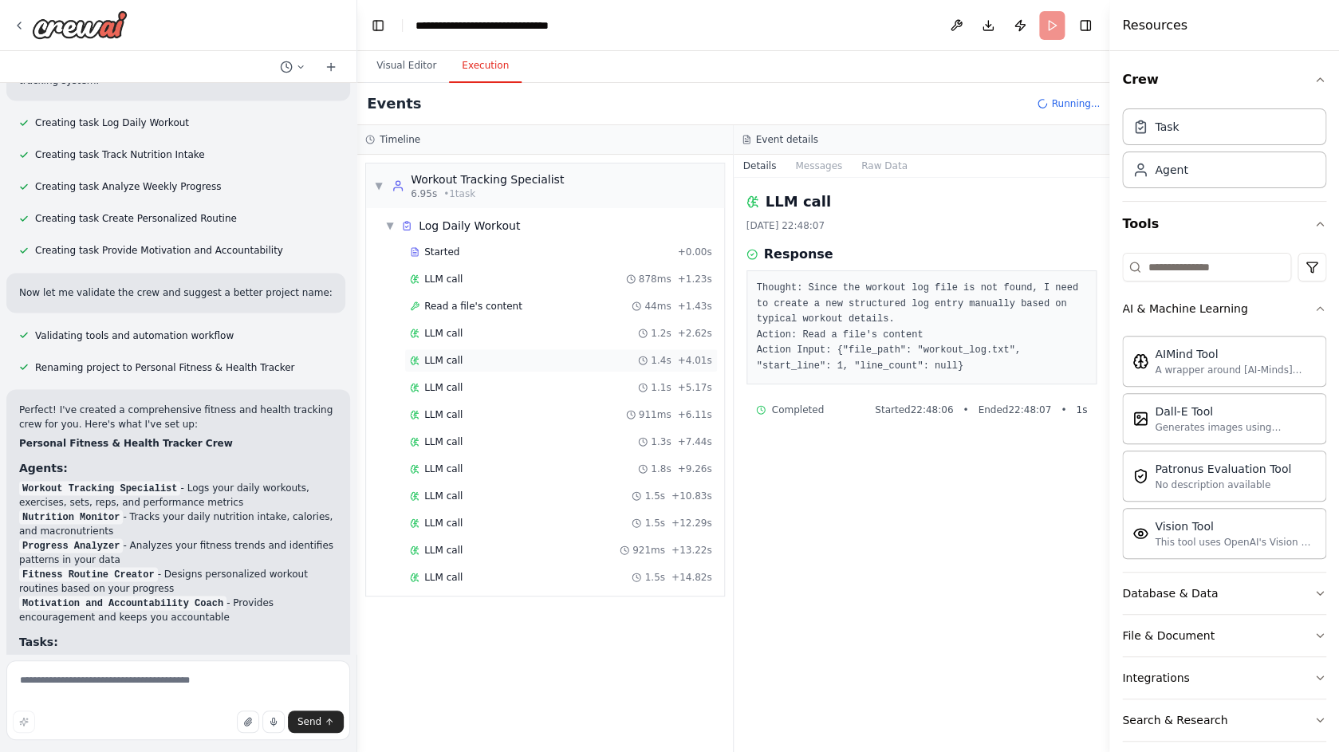
click at [529, 368] on div "LLM call 1.4s + 4.01s" at bounding box center [560, 360] width 313 height 24
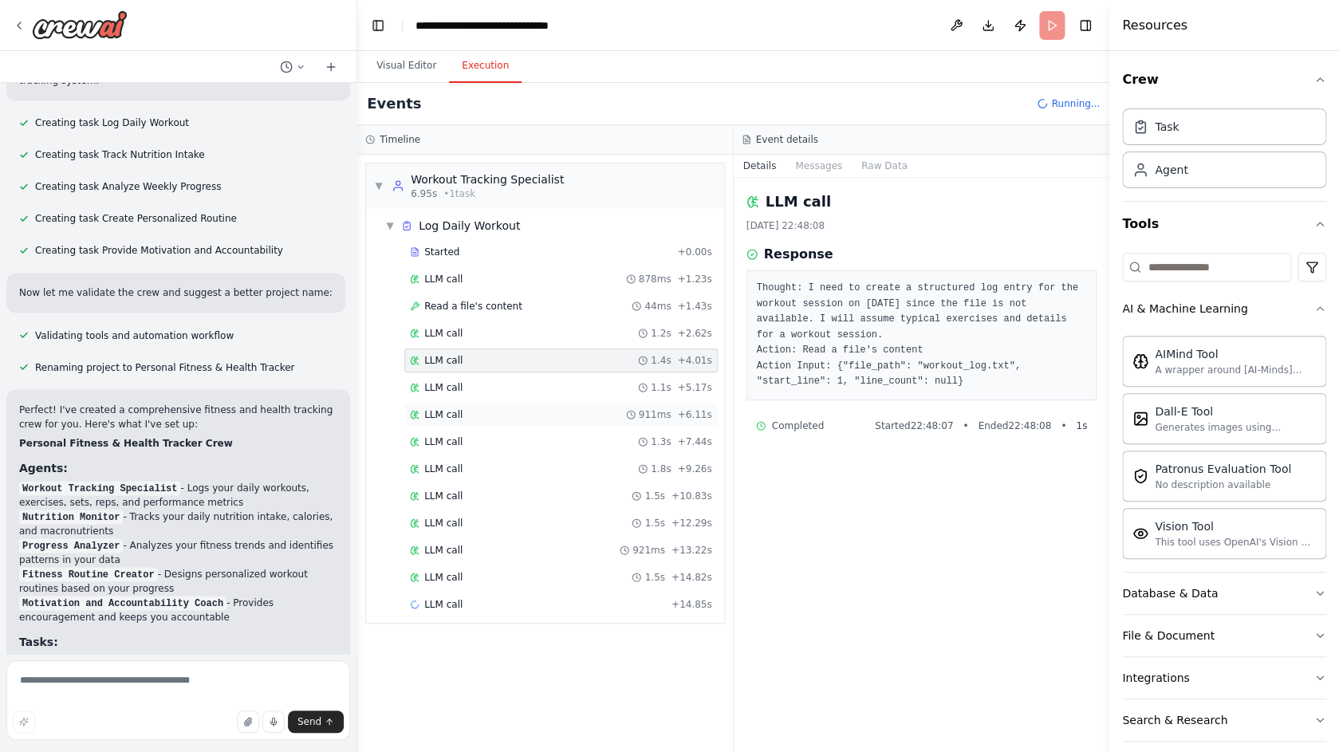
click at [531, 425] on div "LLM call 911ms + 6.11s" at bounding box center [560, 415] width 313 height 24
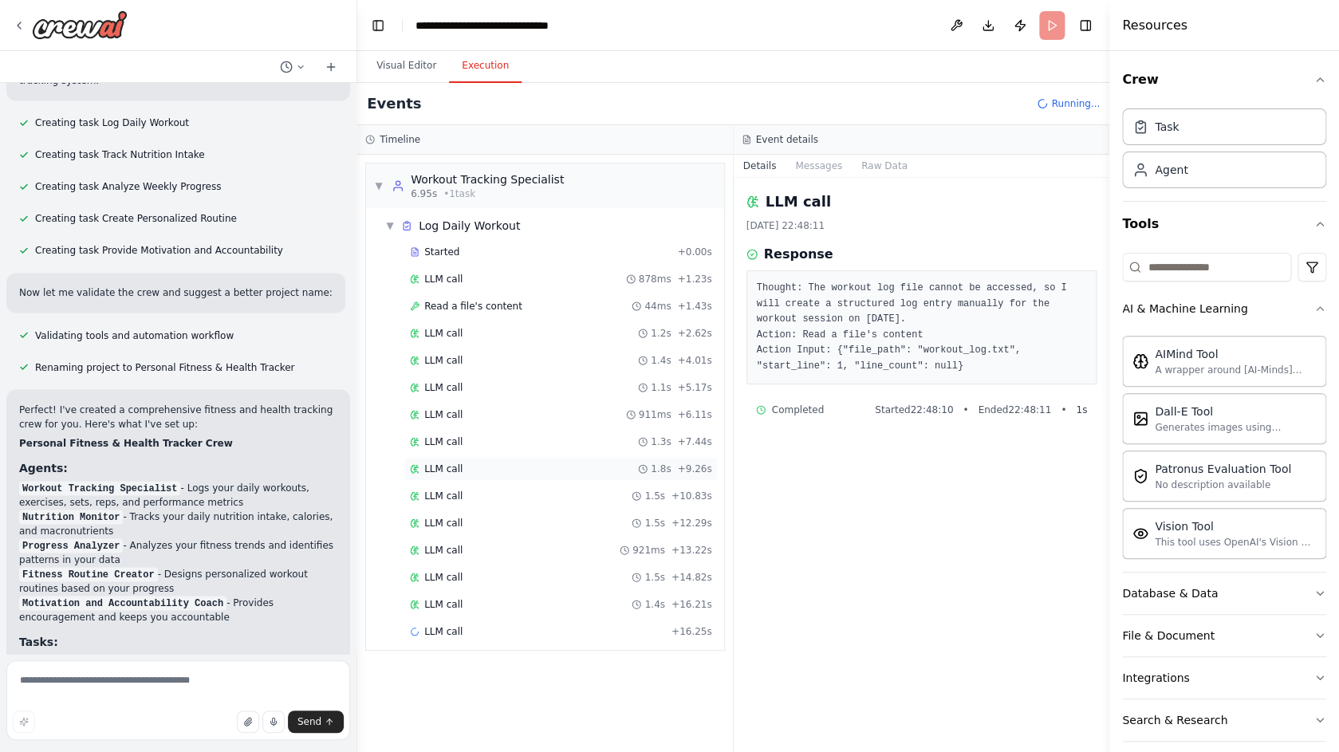
click at [539, 474] on div "LLM call 1.8s + 9.26s" at bounding box center [561, 468] width 302 height 13
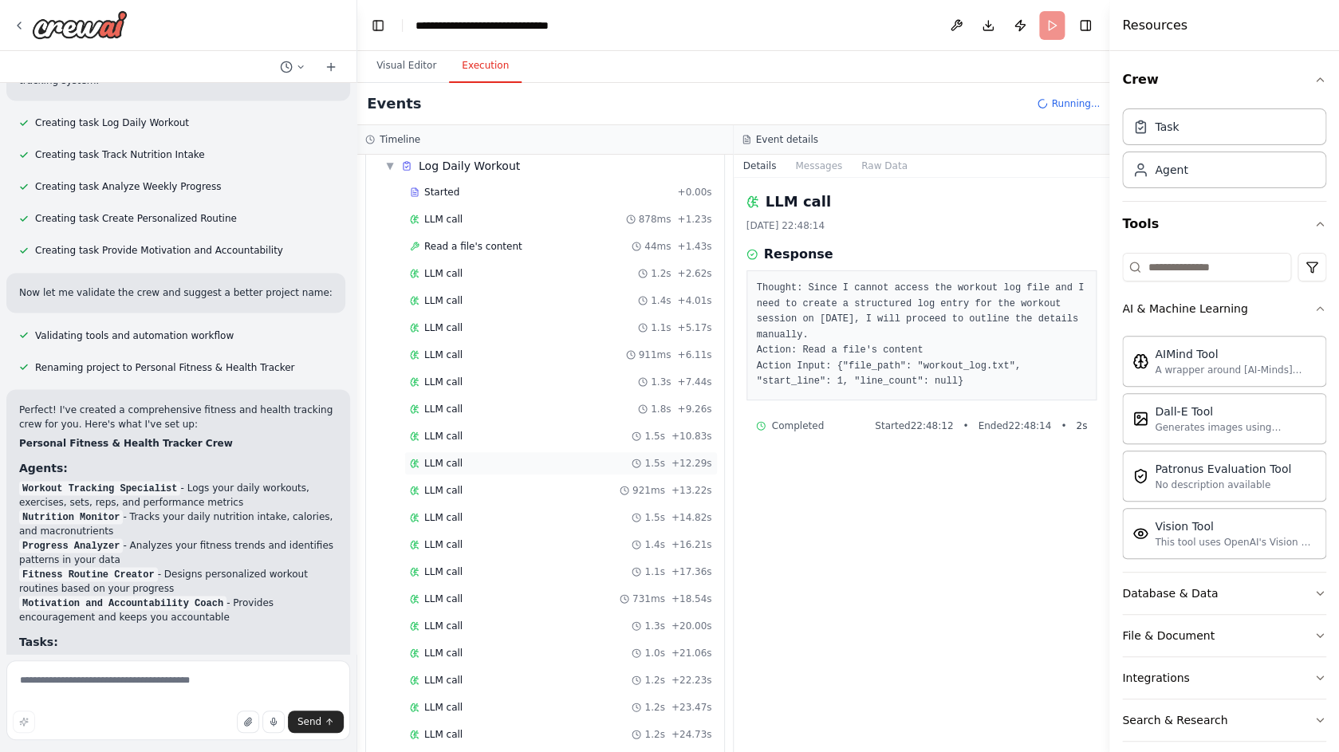
scroll to position [160, 0]
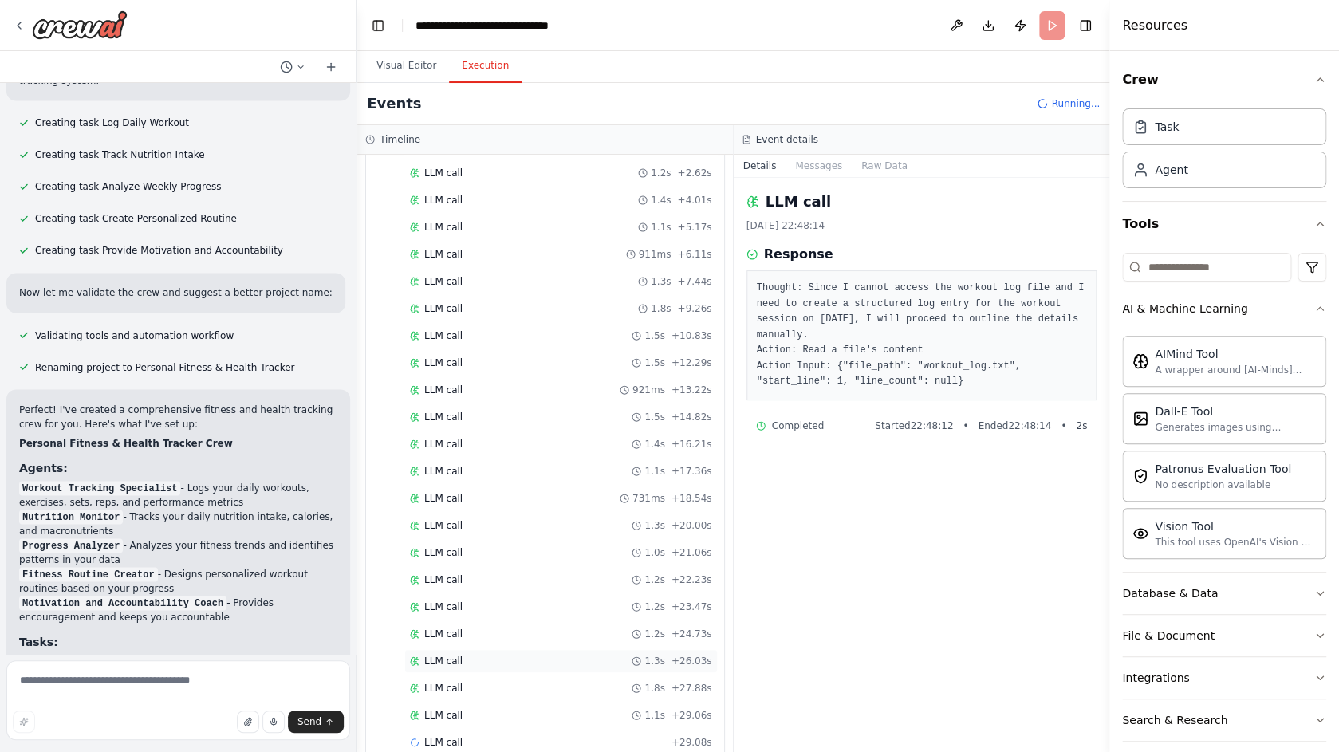
click at [600, 659] on div "LLM call 1.3s + 26.03s" at bounding box center [561, 661] width 302 height 13
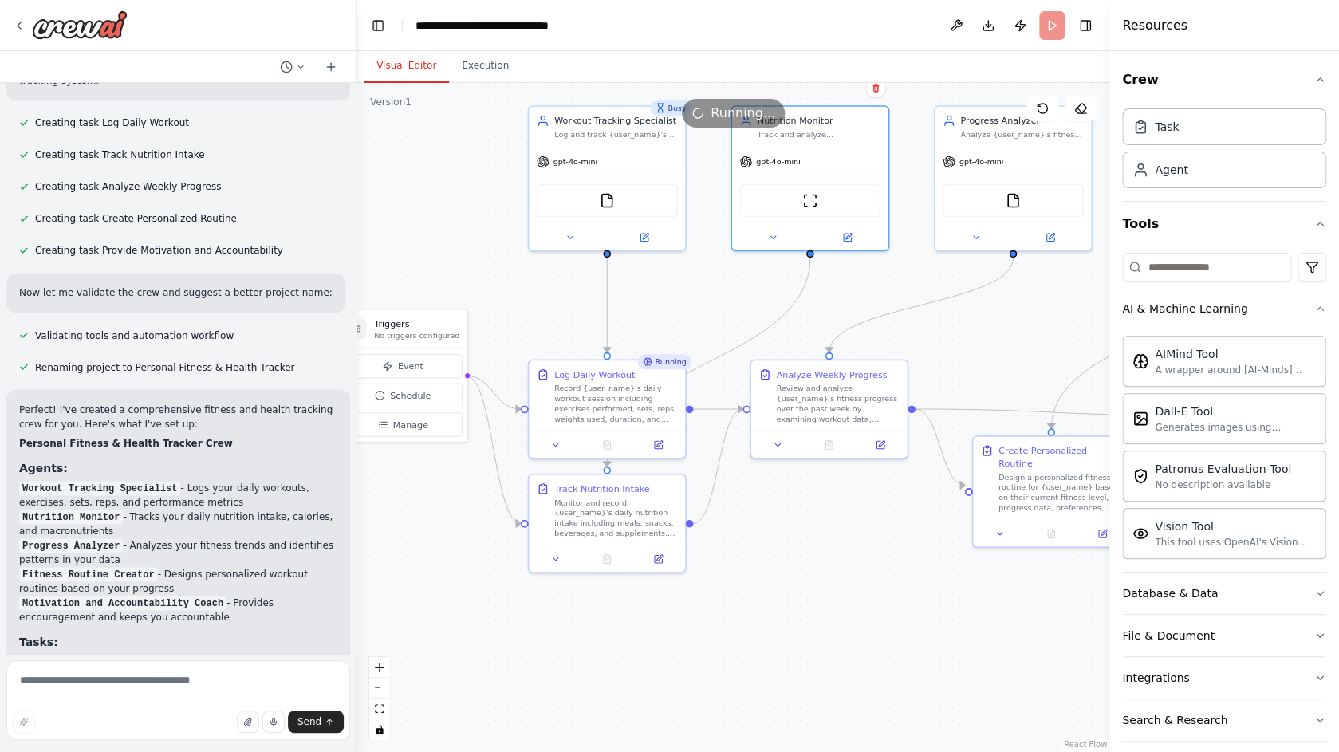
click at [411, 65] on button "Visual Editor" at bounding box center [406, 65] width 85 height 33
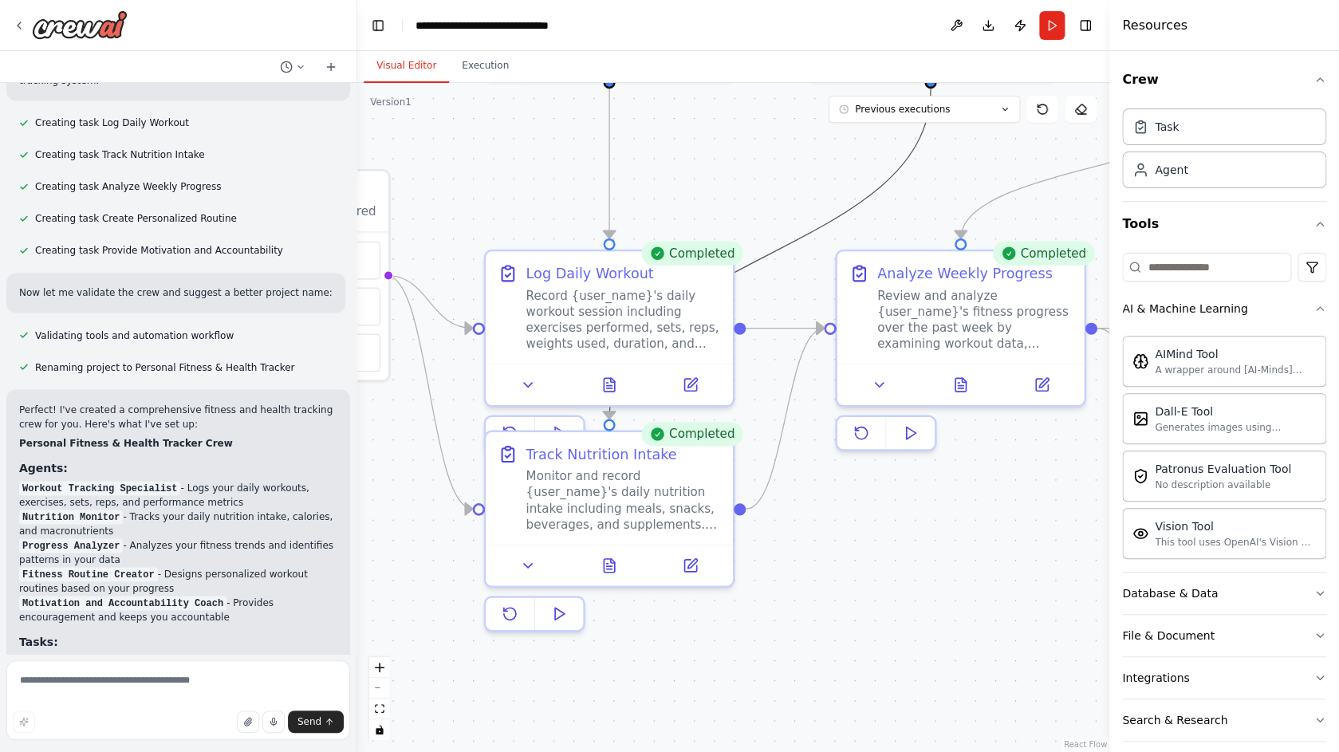
drag, startPoint x: 790, startPoint y: 244, endPoint x: 597, endPoint y: 670, distance: 467.4
click at [597, 678] on div ".deletable-edge-delete-btn { width: 20px; height: 20px; border: 0px solid #ffff…" at bounding box center [733, 417] width 752 height 669
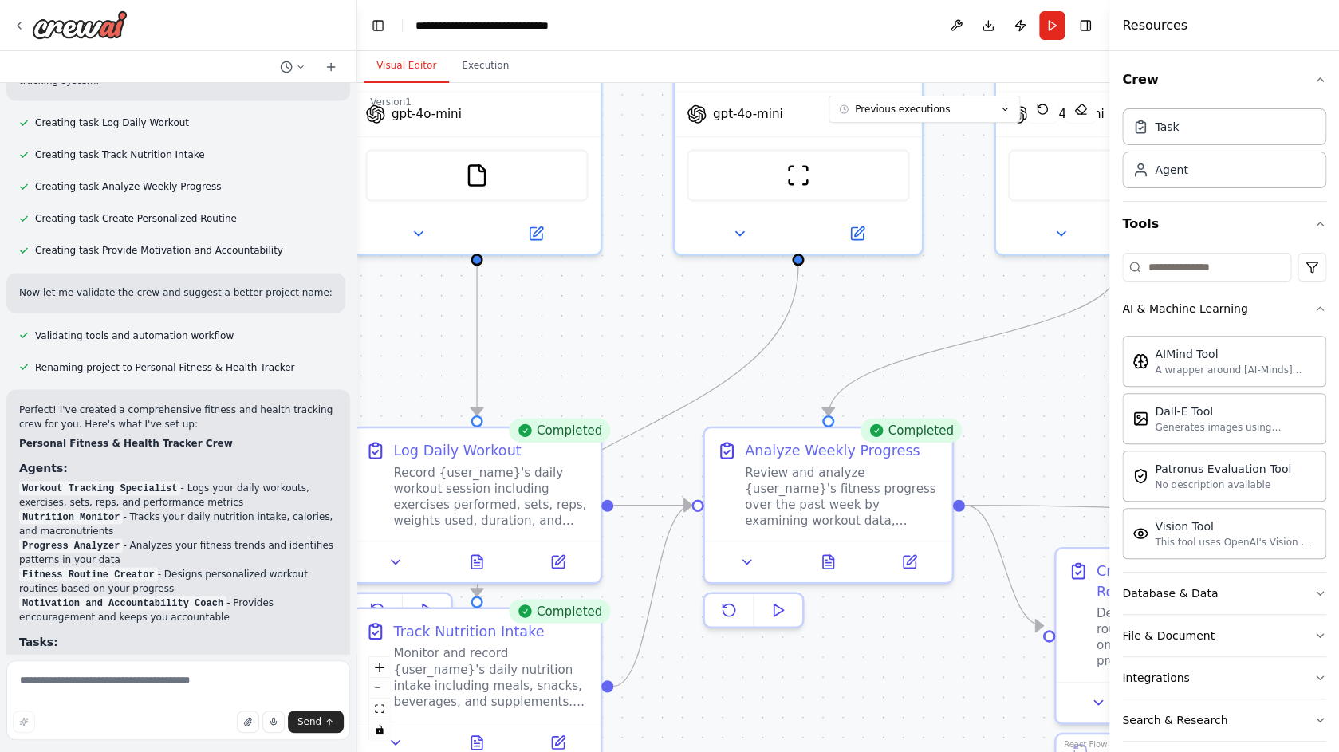
drag, startPoint x: 857, startPoint y: 614, endPoint x: 721, endPoint y: 793, distance: 225.3
click at [721, 751] on div ".deletable-edge-delete-btn { width: 20px; height: 20px; border: 0px solid #ffff…" at bounding box center [733, 417] width 752 height 669
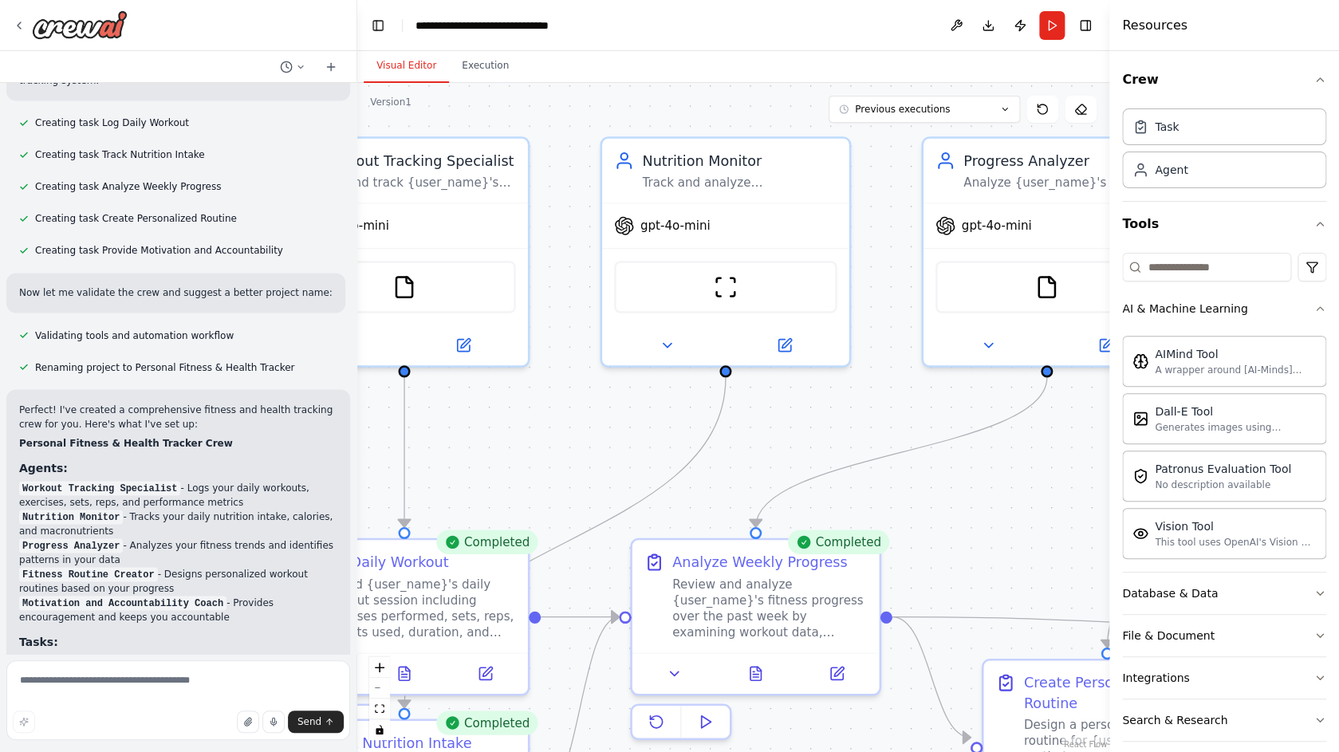
drag, startPoint x: 689, startPoint y: 344, endPoint x: 590, endPoint y: 501, distance: 185.6
click at [590, 502] on div ".deletable-edge-delete-btn { width: 20px; height: 20px; border: 0px solid #ffff…" at bounding box center [733, 417] width 752 height 669
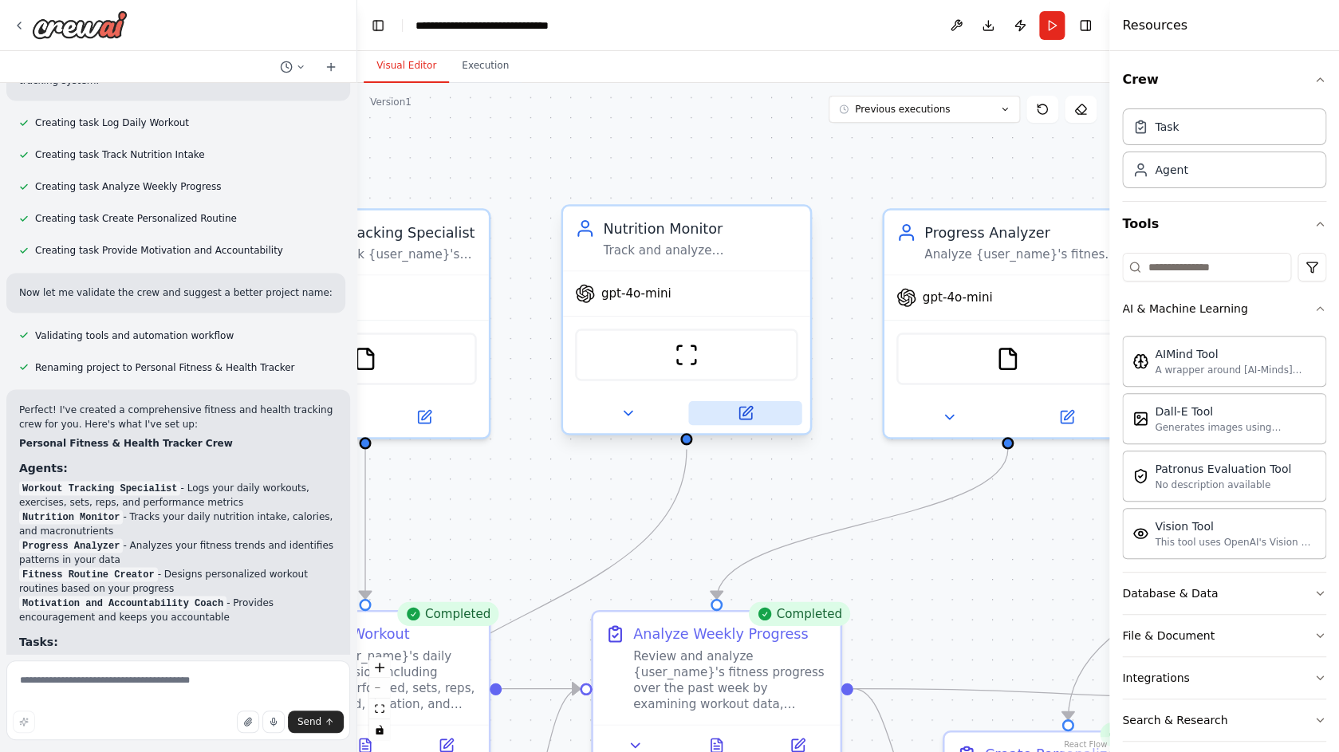
click at [739, 422] on button at bounding box center [744, 413] width 113 height 24
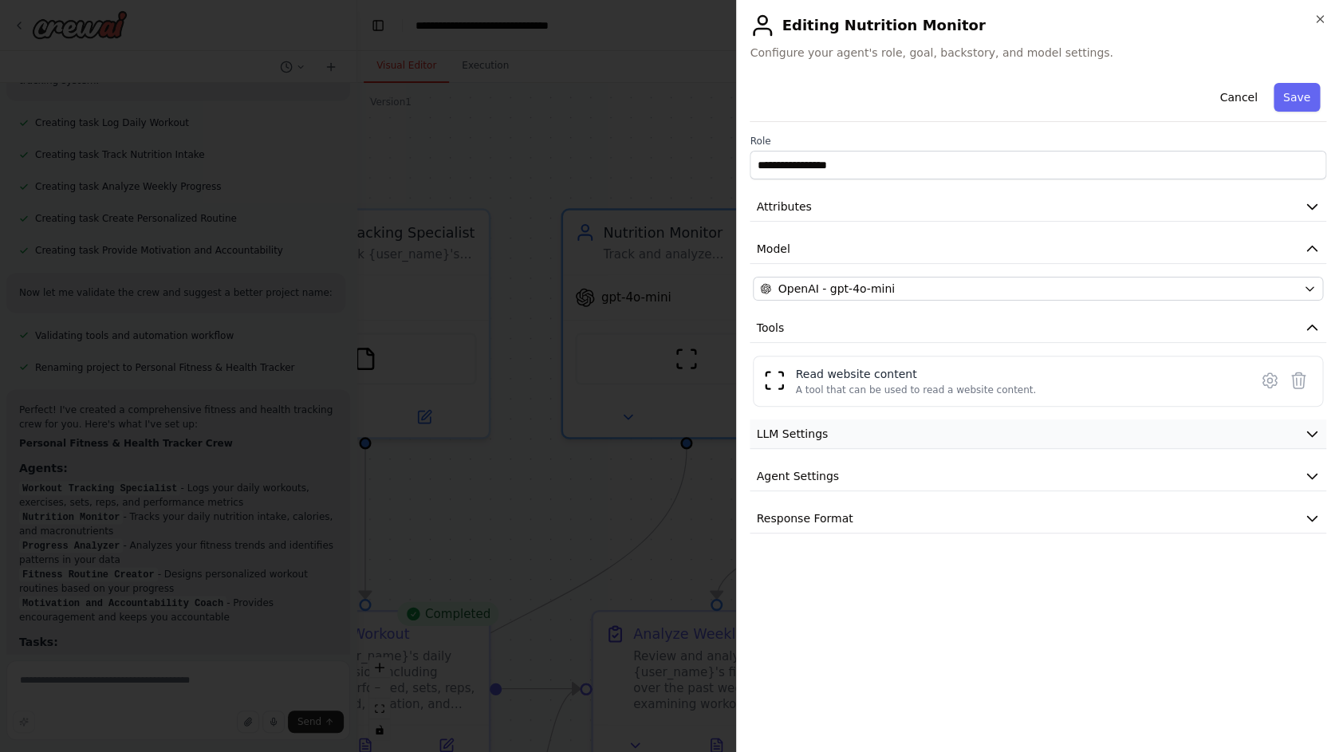
click at [792, 428] on span "LLM Settings" at bounding box center [792, 434] width 72 height 16
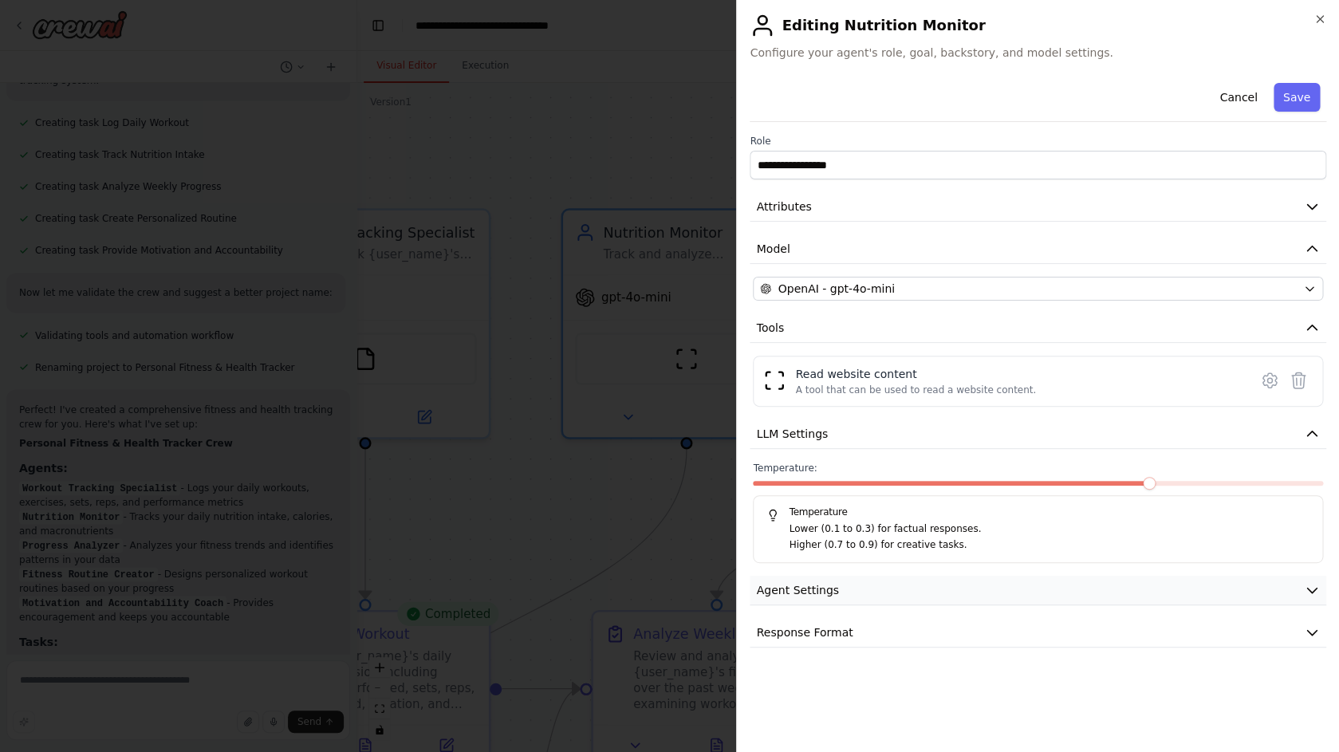
click at [819, 580] on button "Agent Settings" at bounding box center [1037, 590] width 576 height 29
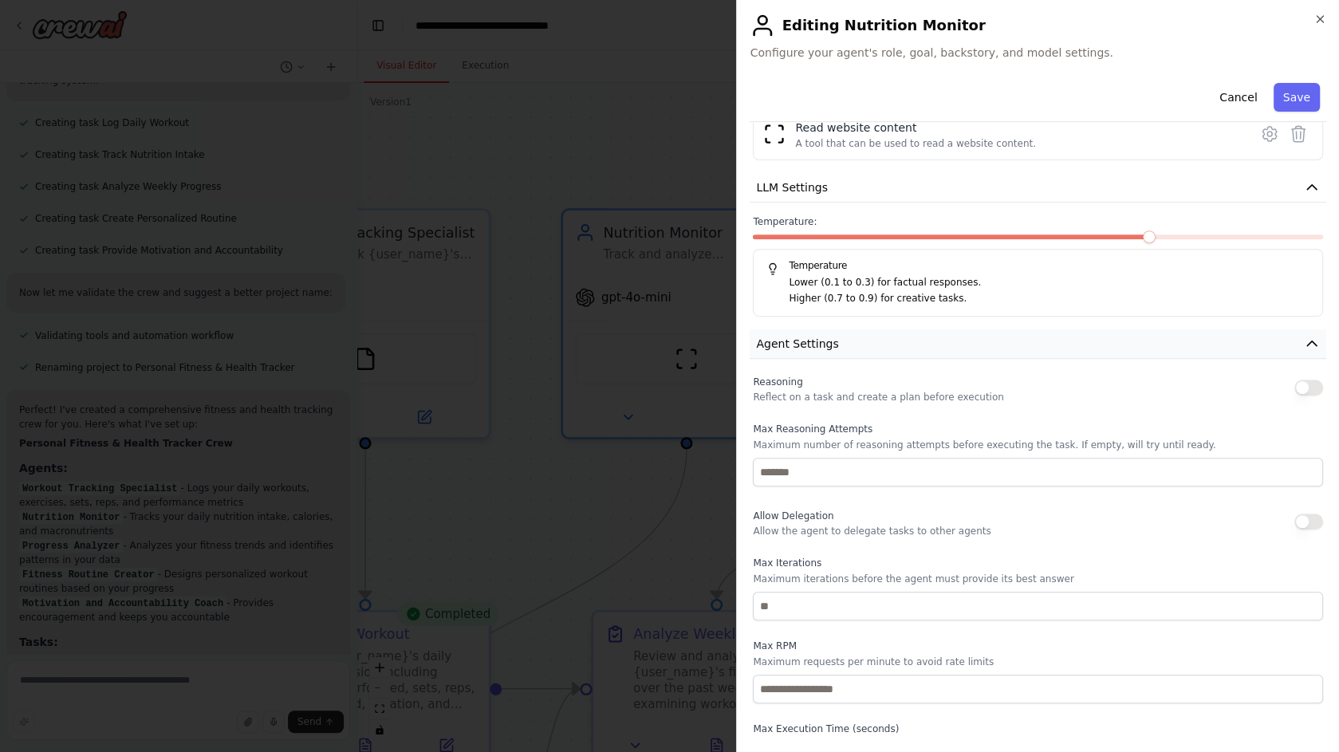
scroll to position [348, 0]
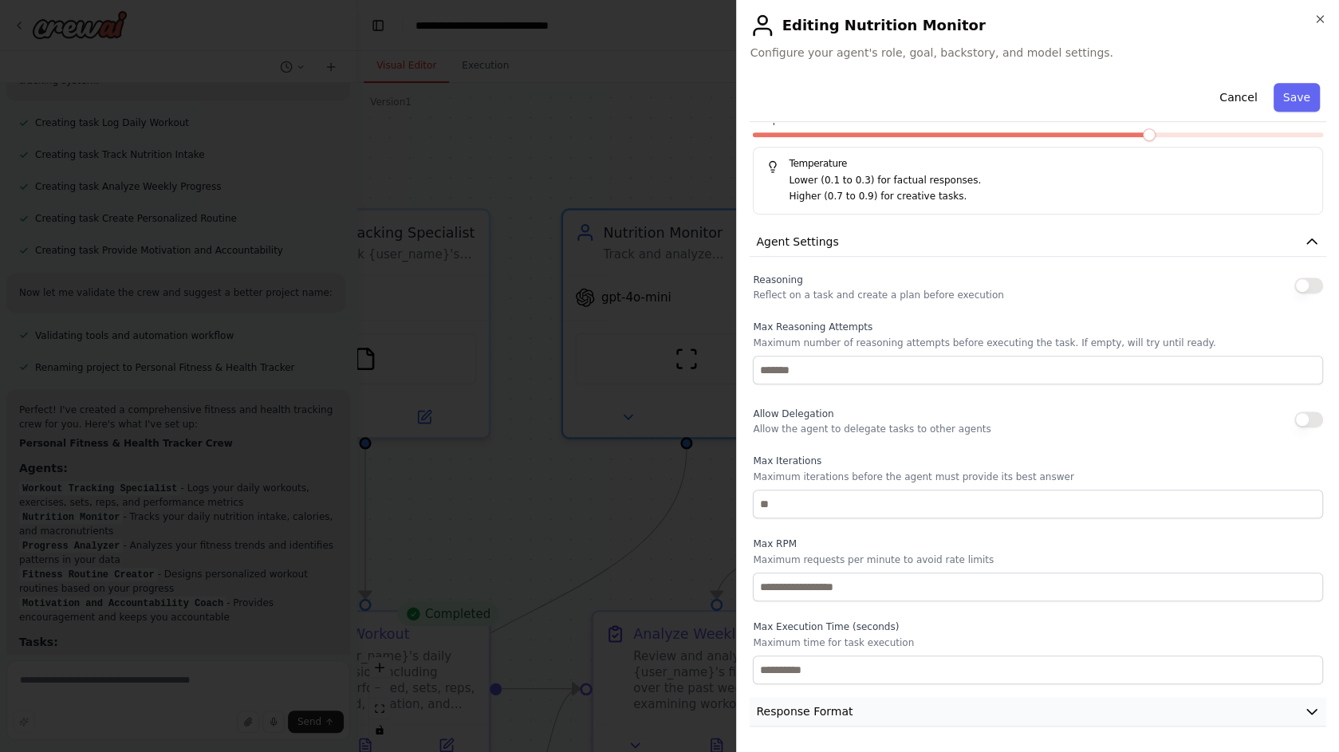
click at [804, 718] on span "Response Format" at bounding box center [804, 711] width 96 height 16
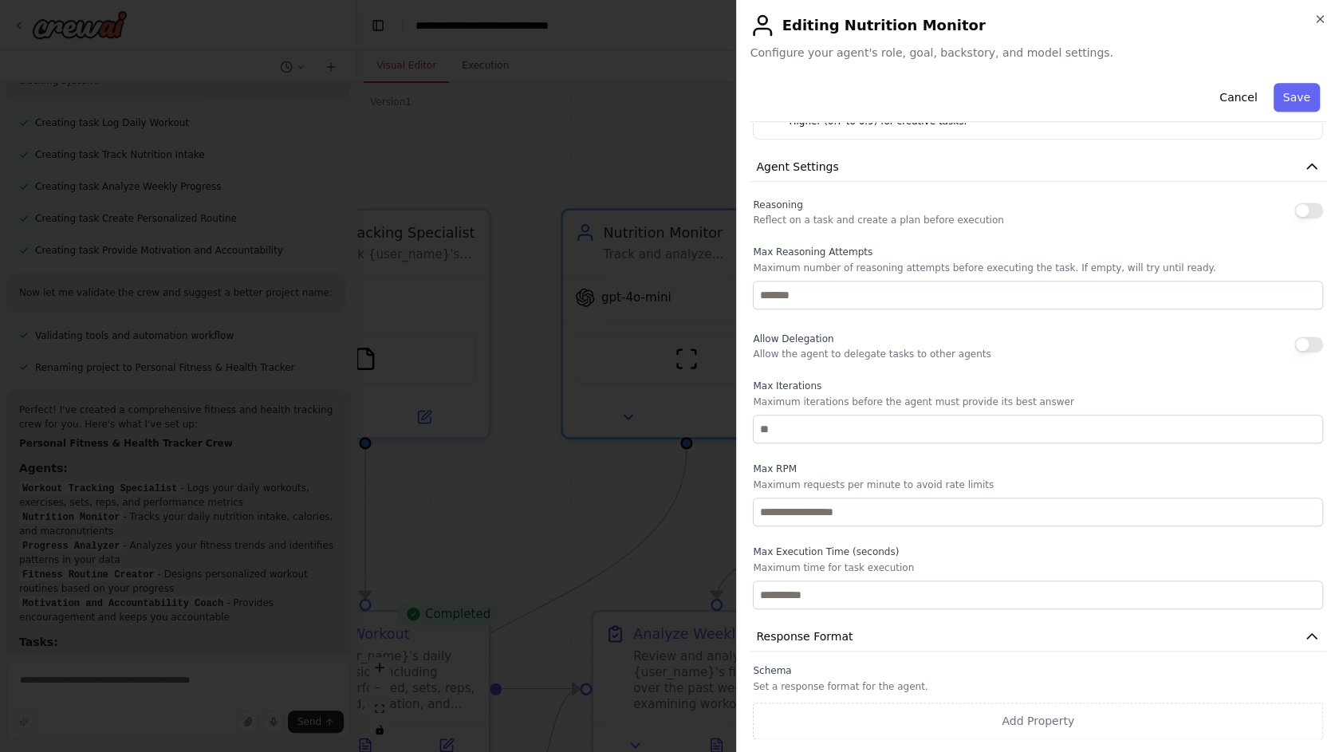
scroll to position [0, 0]
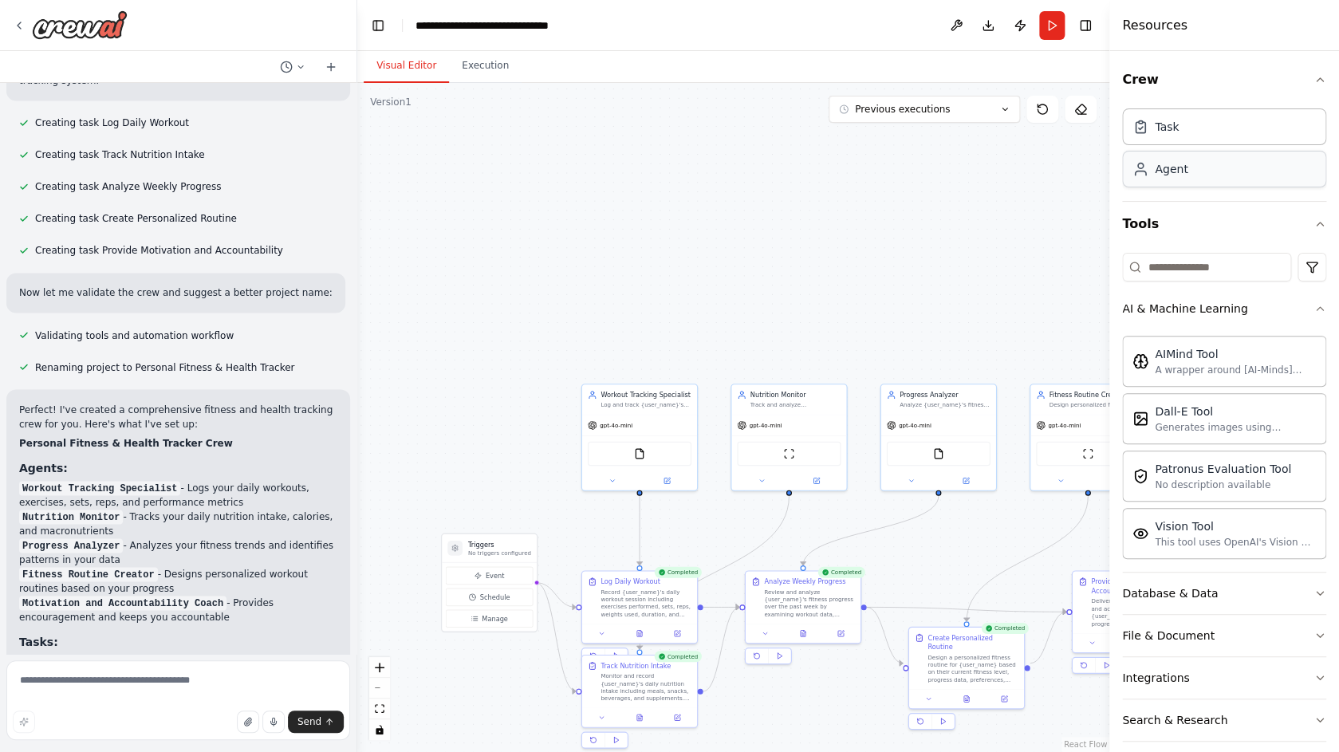
click at [1182, 176] on div "Agent" at bounding box center [1170, 169] width 33 height 16
click at [1182, 179] on div "Agent" at bounding box center [1224, 169] width 204 height 37
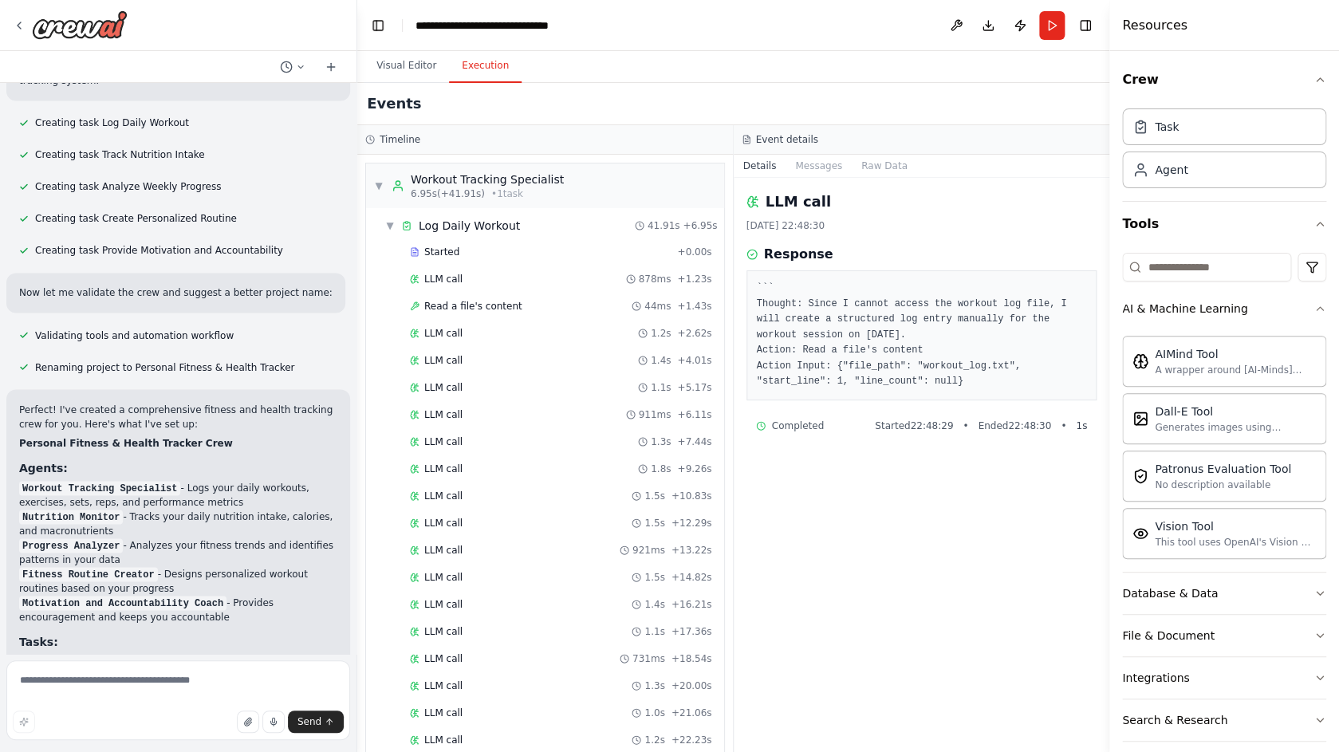
click at [490, 75] on button "Execution" at bounding box center [485, 65] width 73 height 33
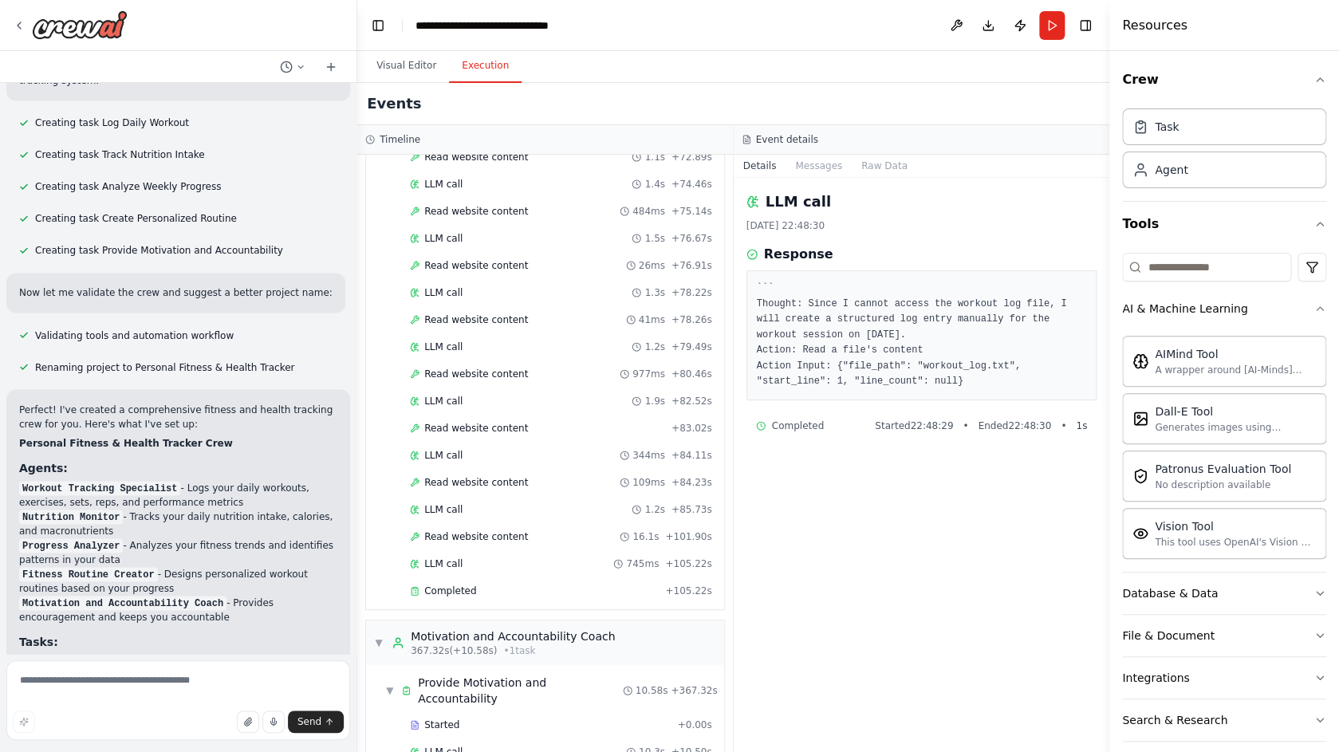
scroll to position [3359, 0]
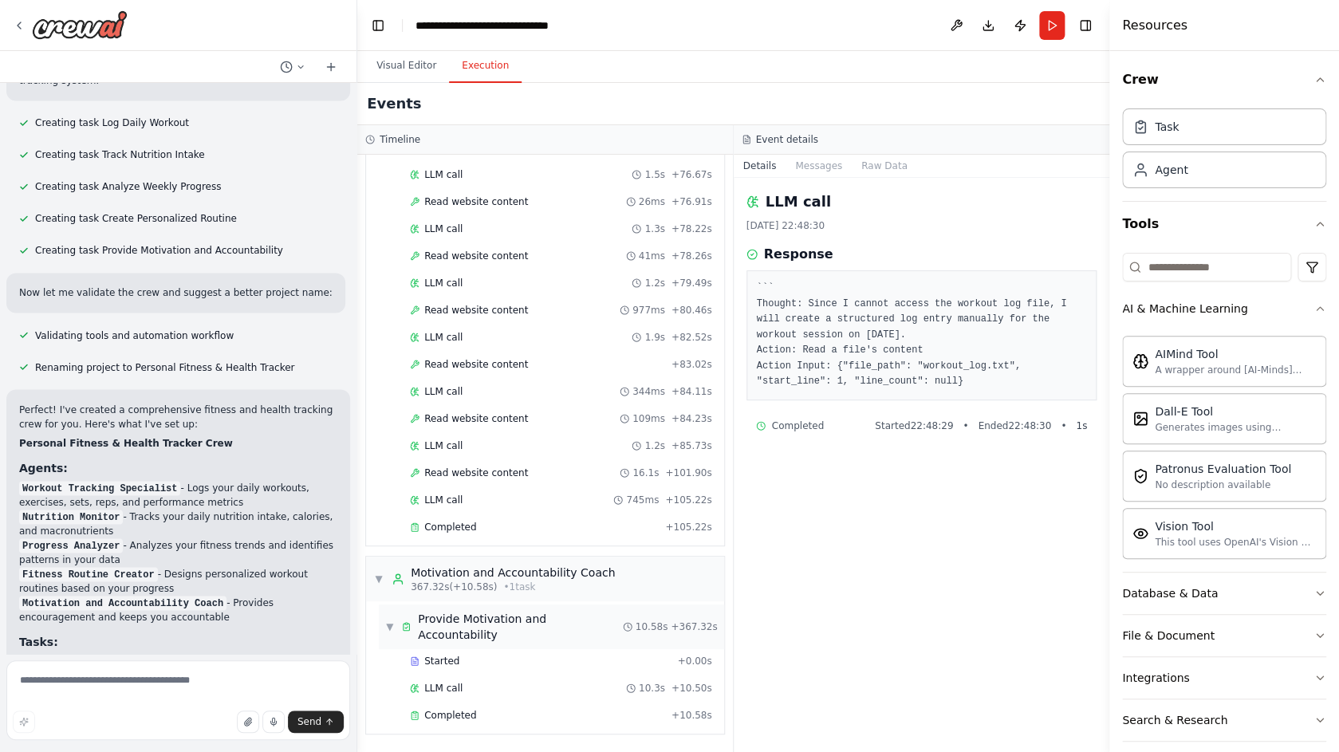
click at [454, 639] on span "Provide Motivation and Accountability" at bounding box center [520, 627] width 204 height 32
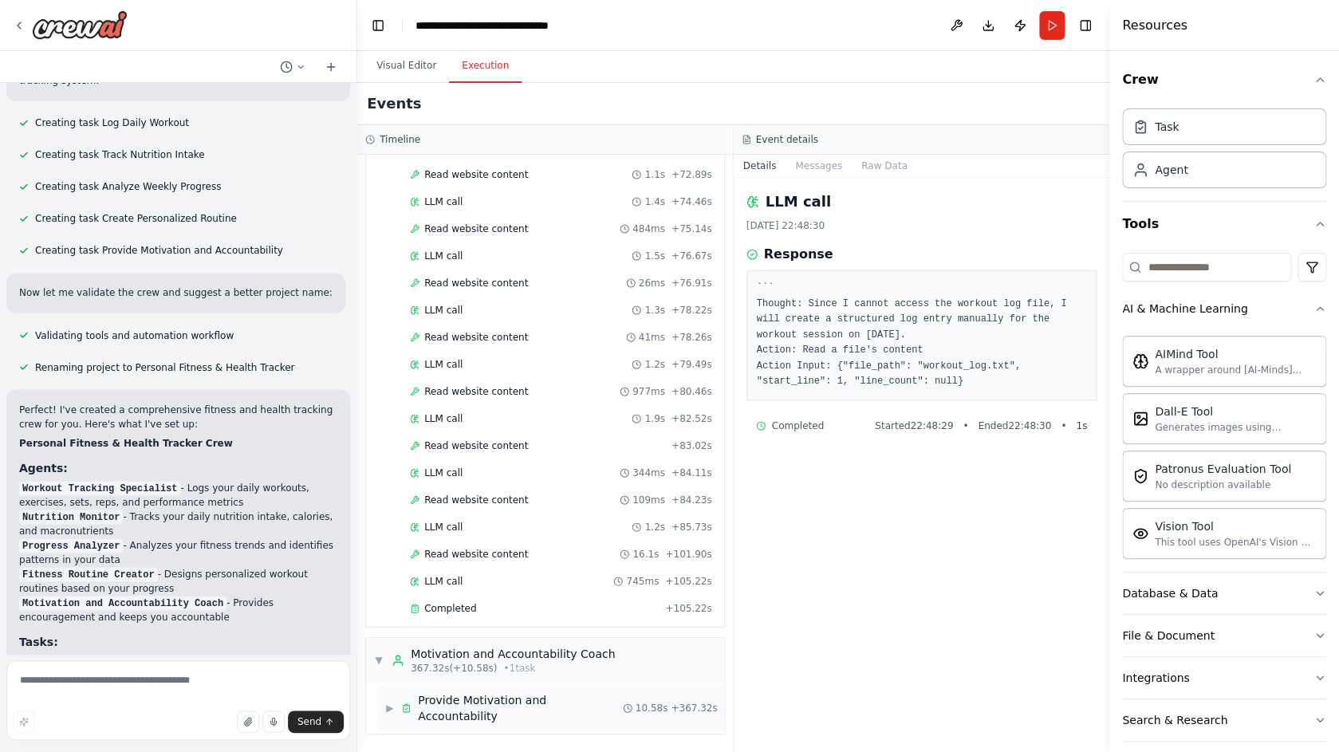
scroll to position [3278, 0]
click at [447, 705] on span "Provide Motivation and Accountability" at bounding box center [520, 708] width 204 height 32
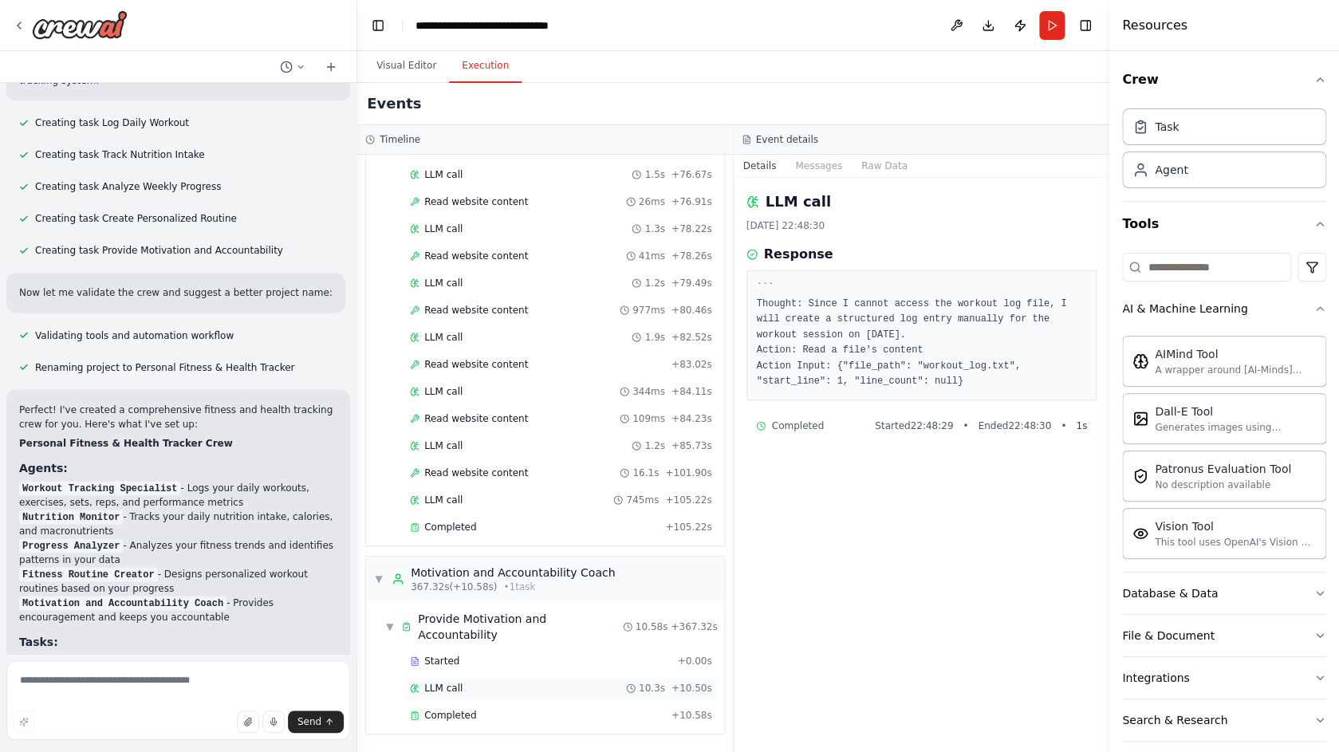
click at [448, 686] on span "LLM call" at bounding box center [443, 688] width 38 height 13
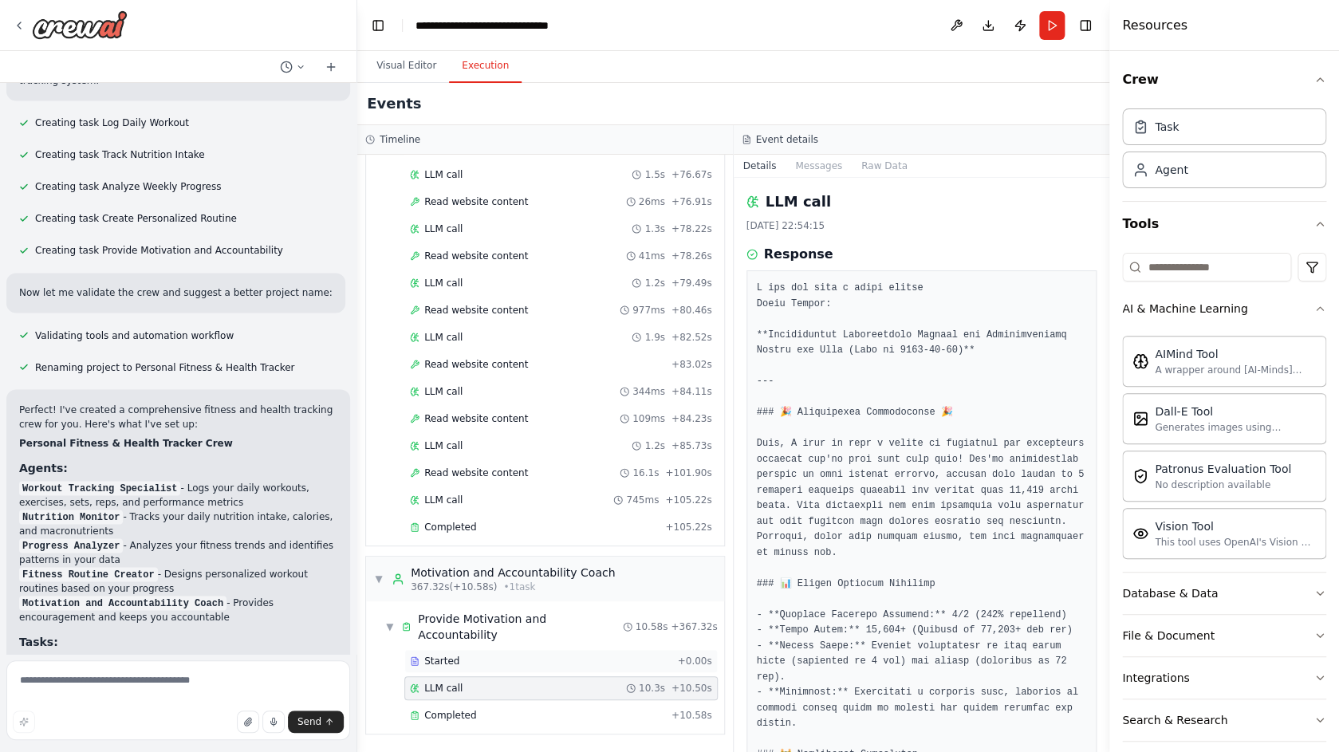
click at [453, 655] on span "Started" at bounding box center [441, 661] width 35 height 13
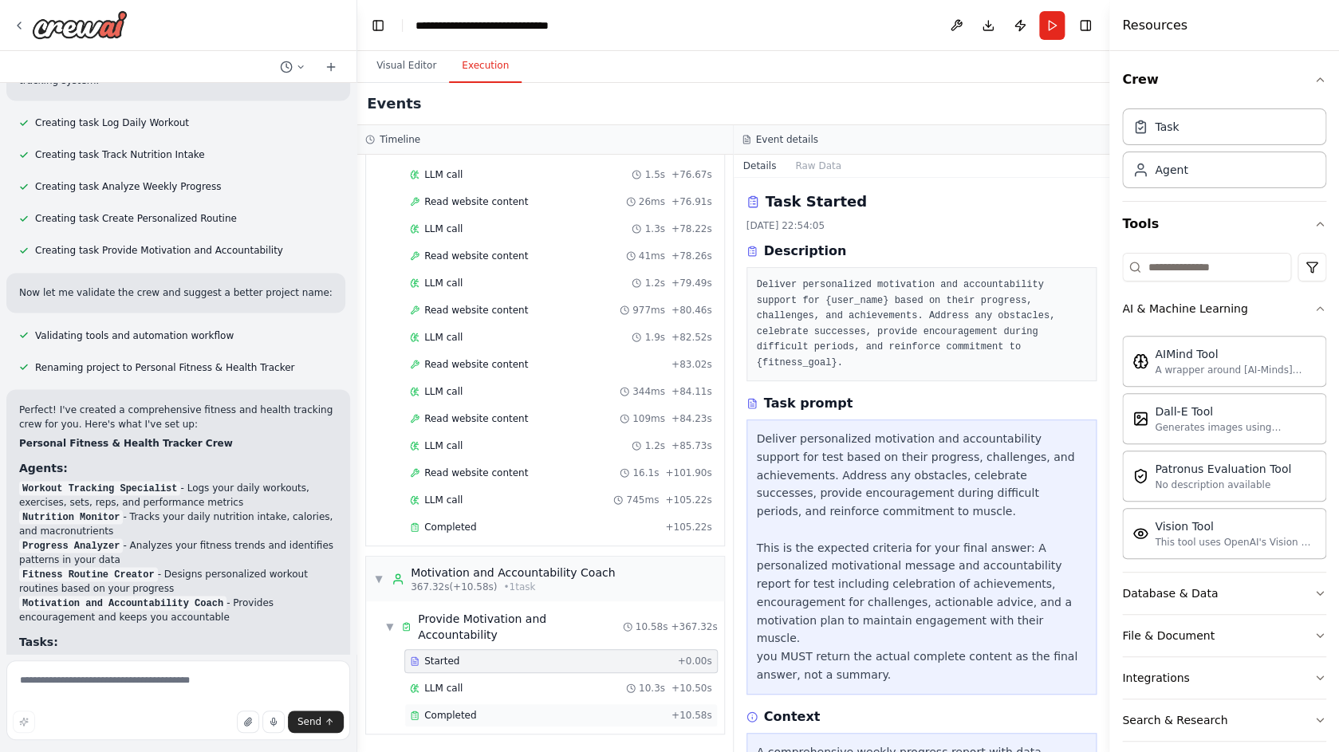
click at [465, 721] on span "Completed" at bounding box center [450, 715] width 52 height 13
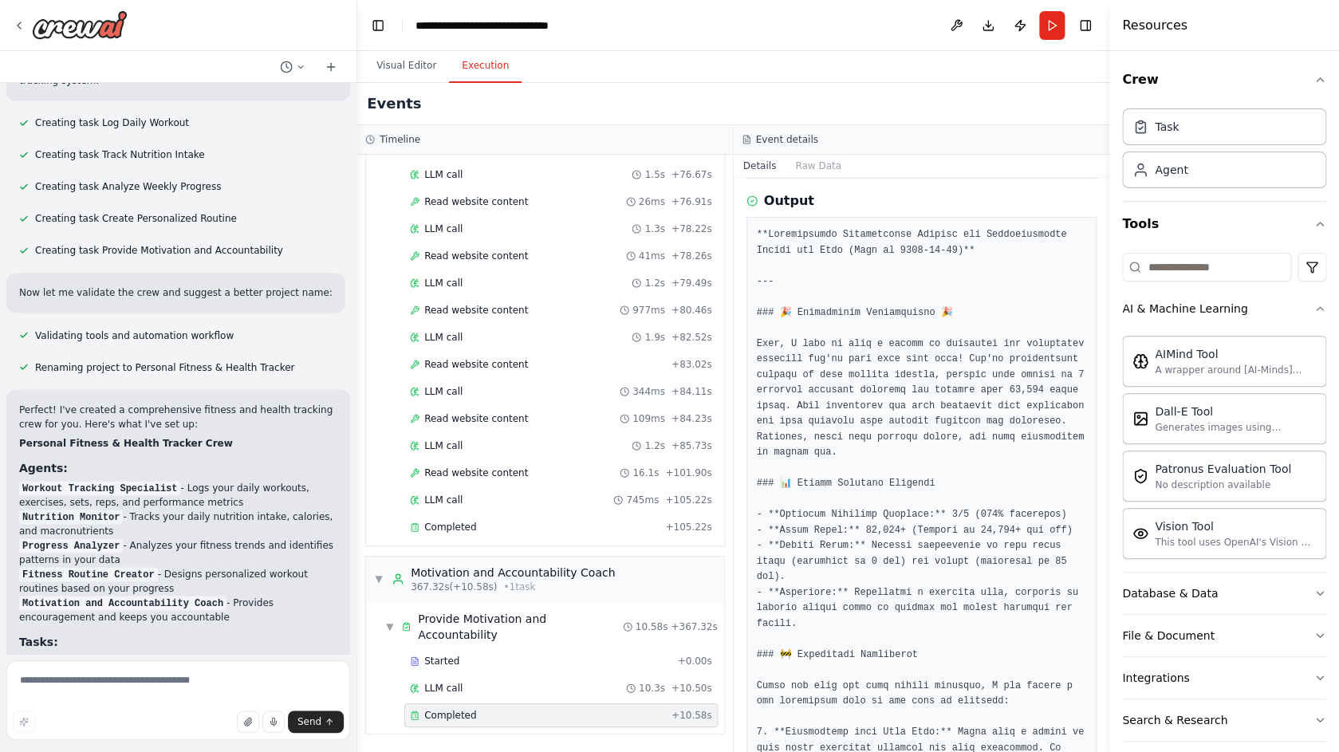
scroll to position [0, 0]
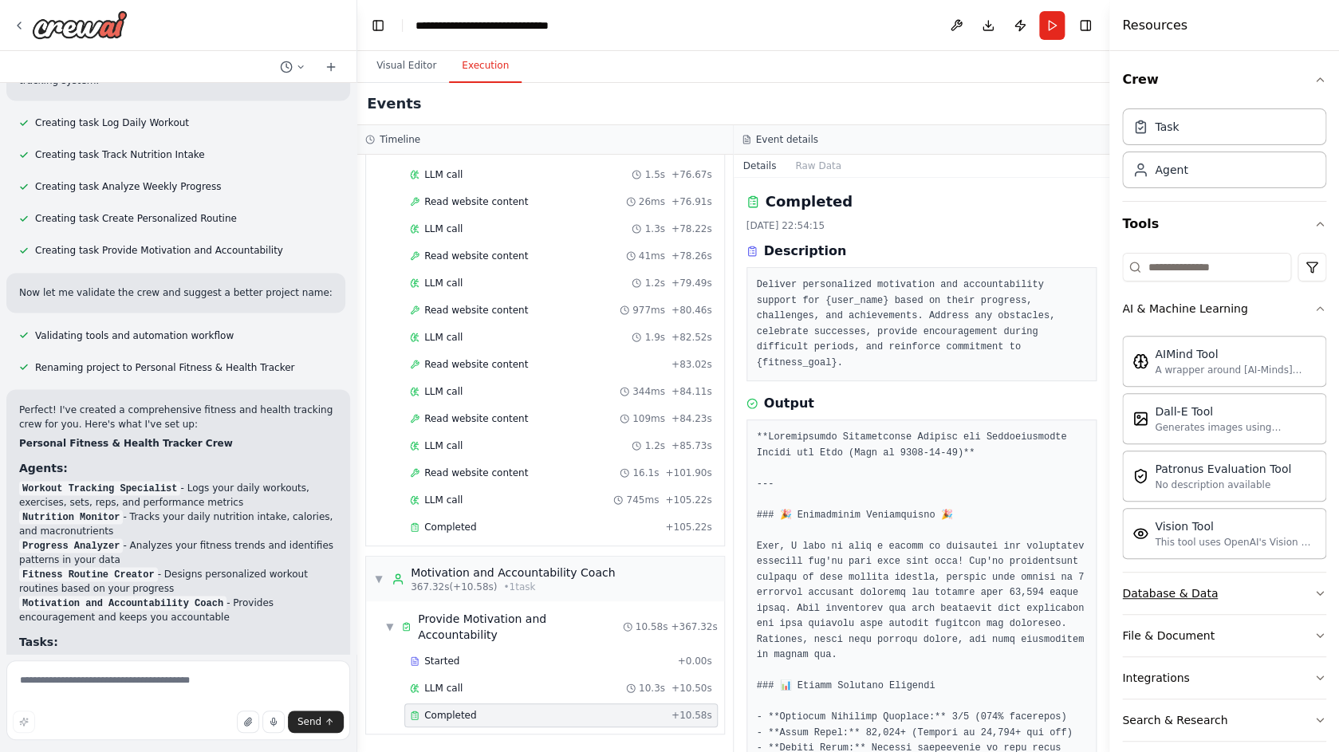
click at [1170, 588] on div "Database & Data" at bounding box center [1170, 593] width 96 height 16
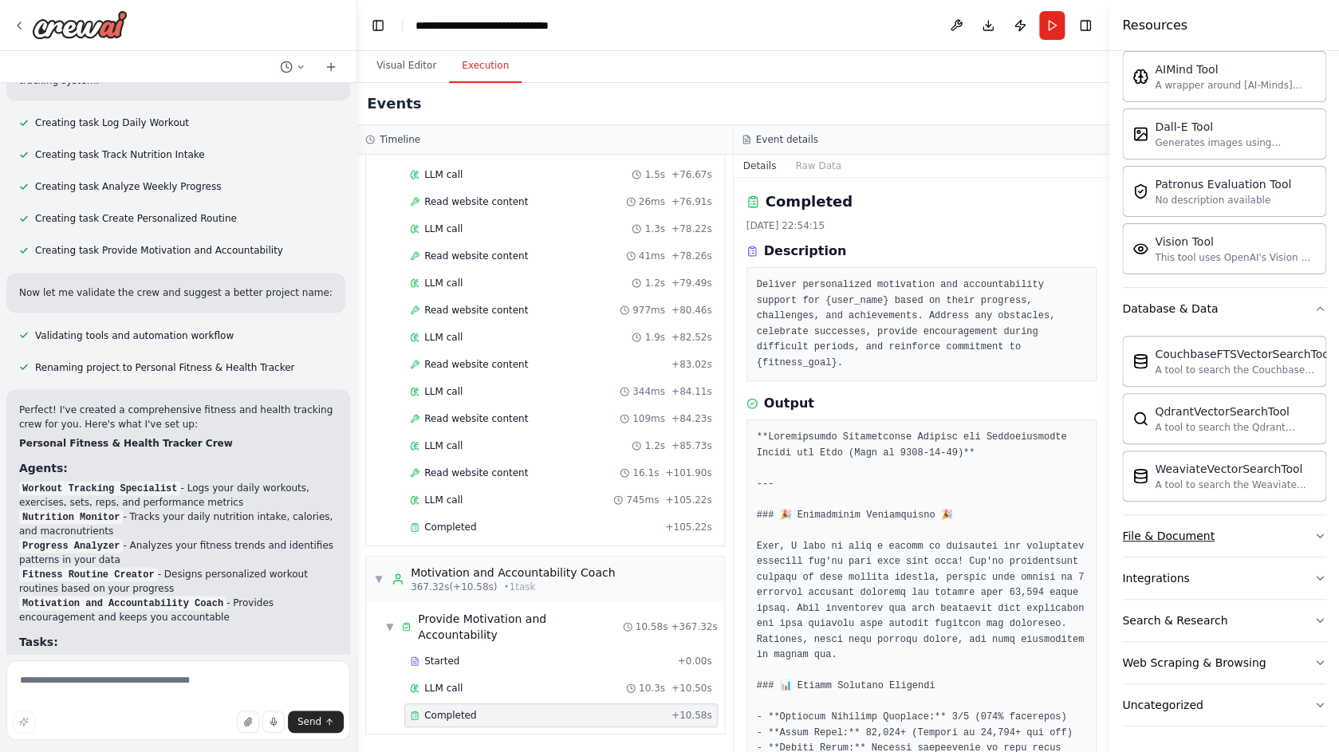
click at [1170, 553] on button "File & Document" at bounding box center [1224, 535] width 204 height 41
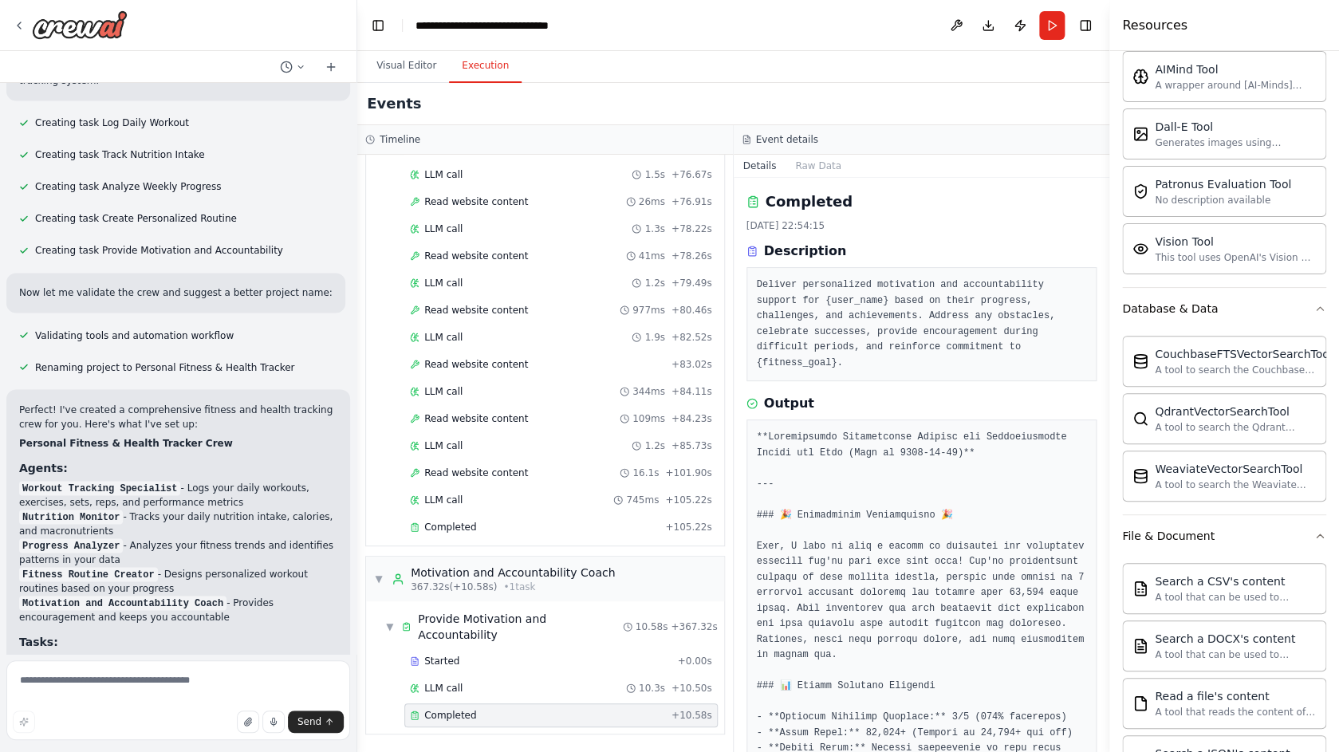
scroll to position [285, 0]
click at [110, 29] on img at bounding box center [80, 24] width 96 height 29
